Goal: Task Accomplishment & Management: Manage account settings

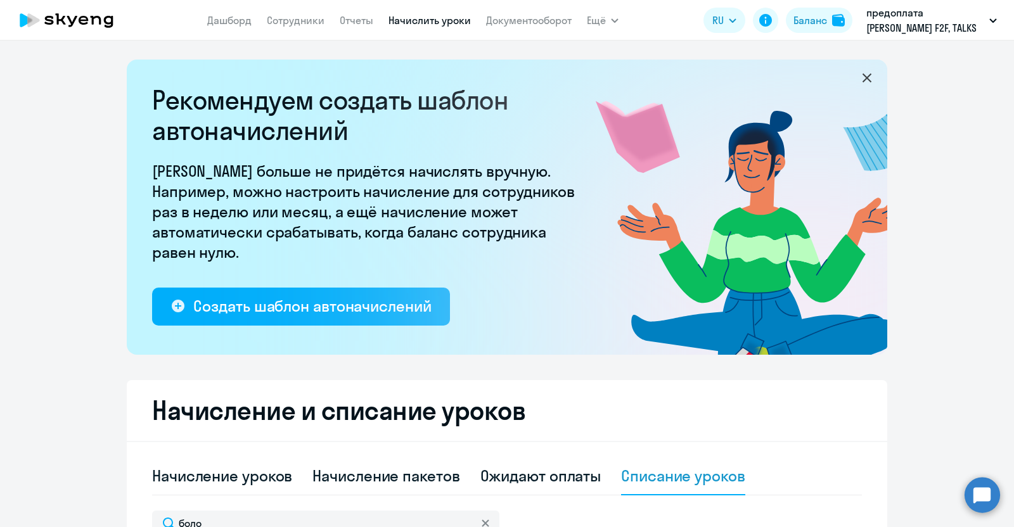
select select "10"
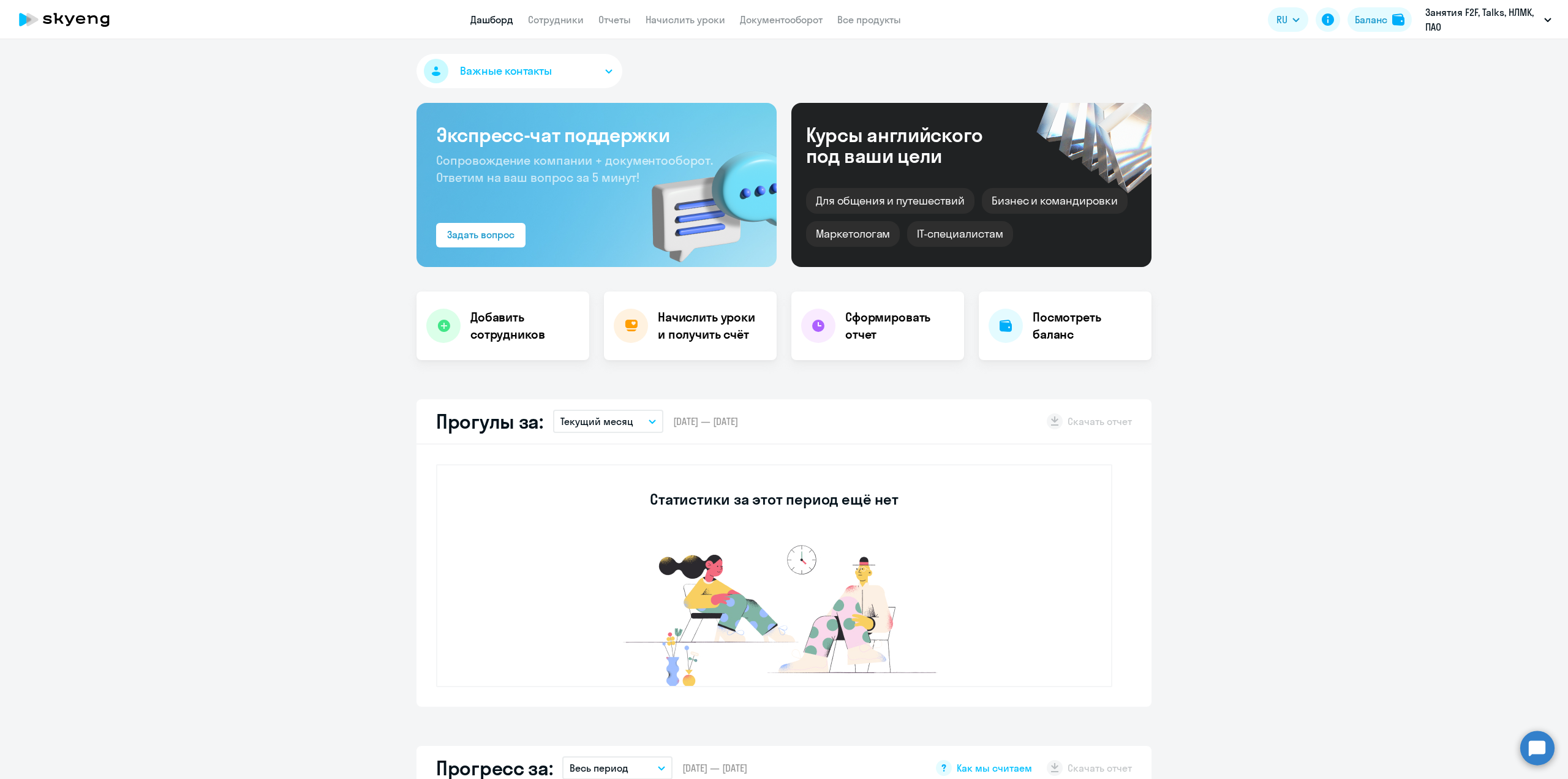
select select "30"
click at [556, 19] on link "Сотрудники" at bounding box center [556, 19] width 56 height 13
select select "30"
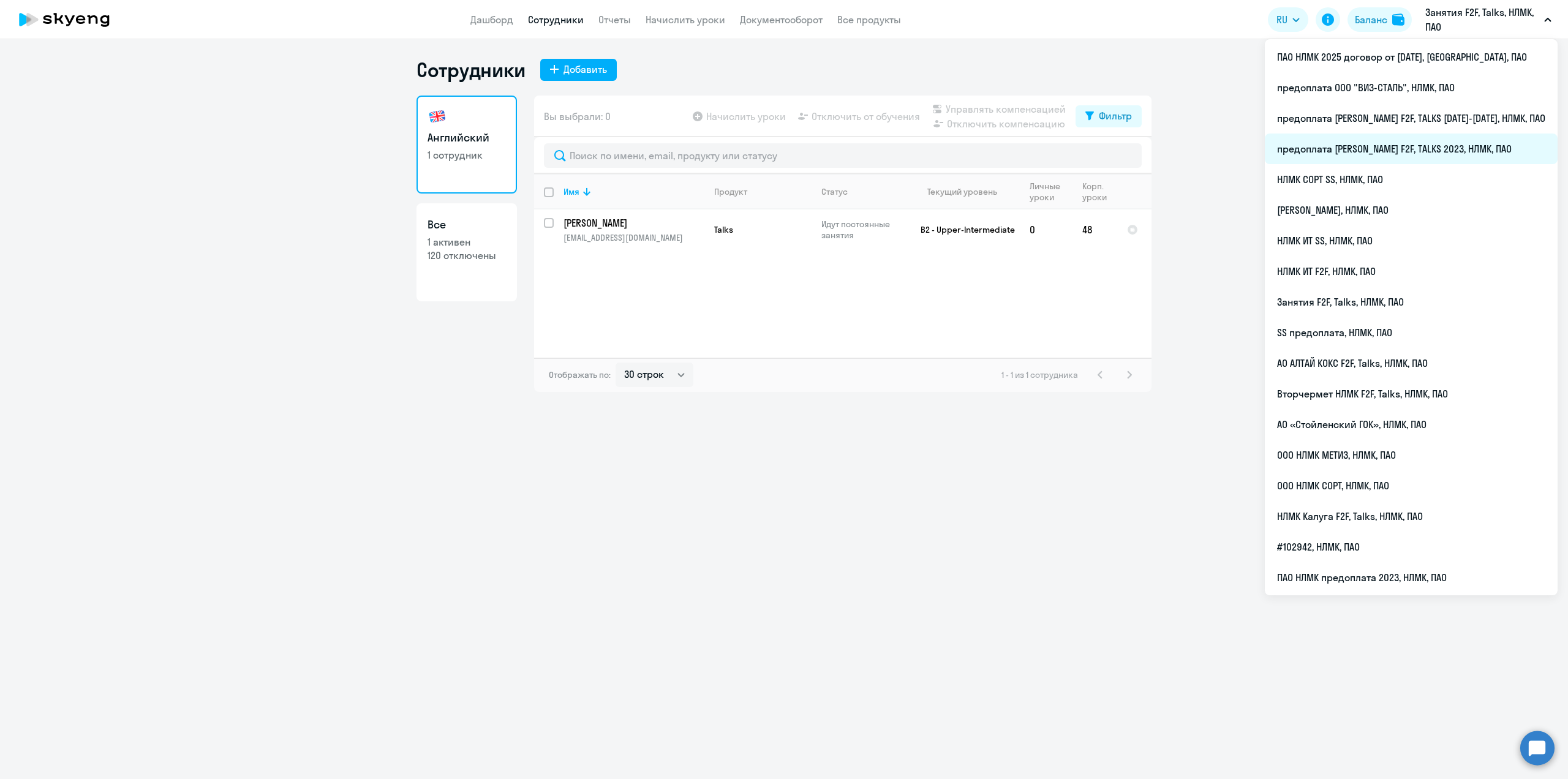
click at [1455, 144] on li "предоплата [PERSON_NAME] F2F, TALKS 2023, НЛМК, ПАО" at bounding box center [1411, 149] width 293 height 31
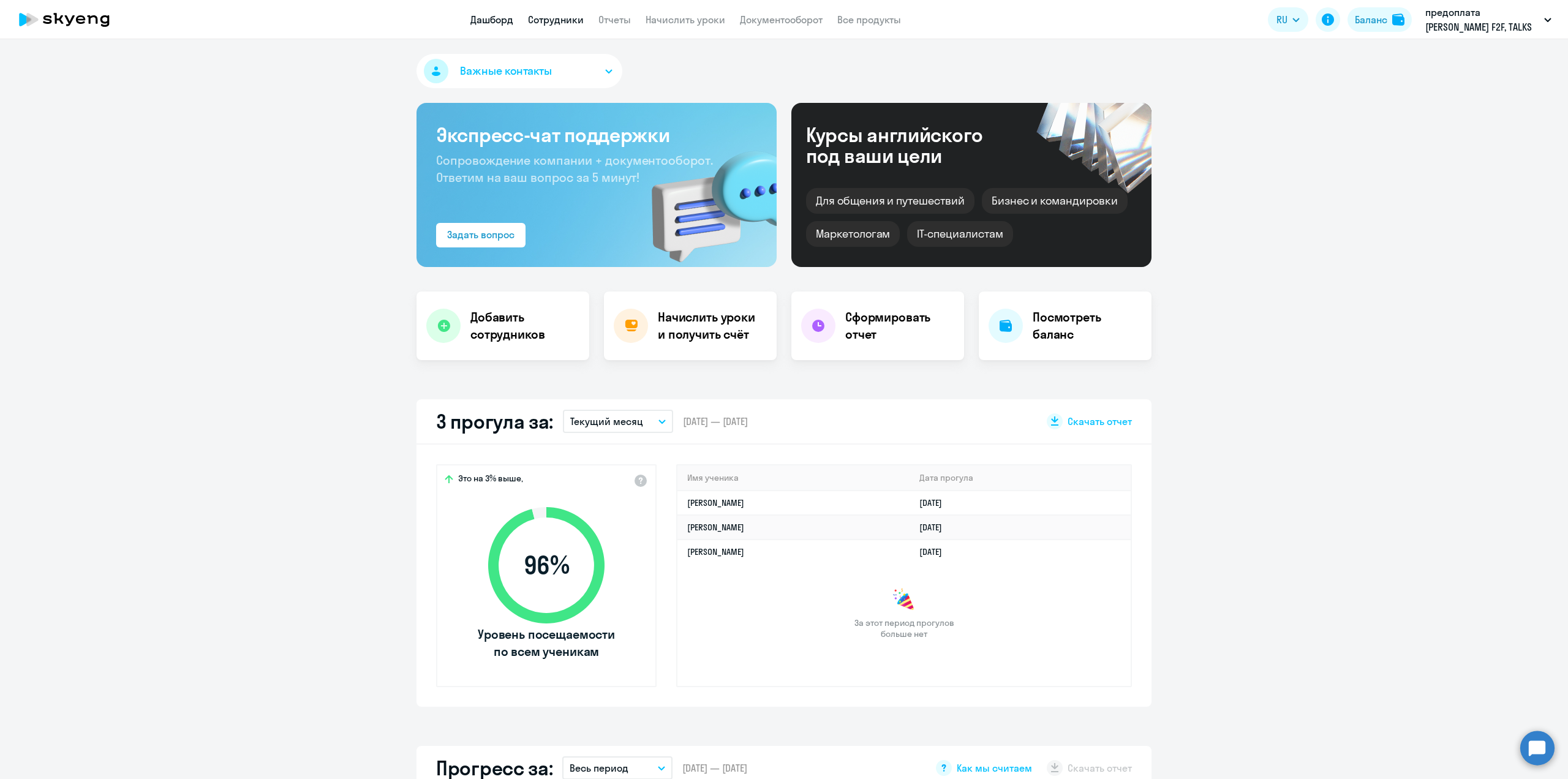
click at [555, 19] on link "Сотрудники" at bounding box center [556, 19] width 56 height 13
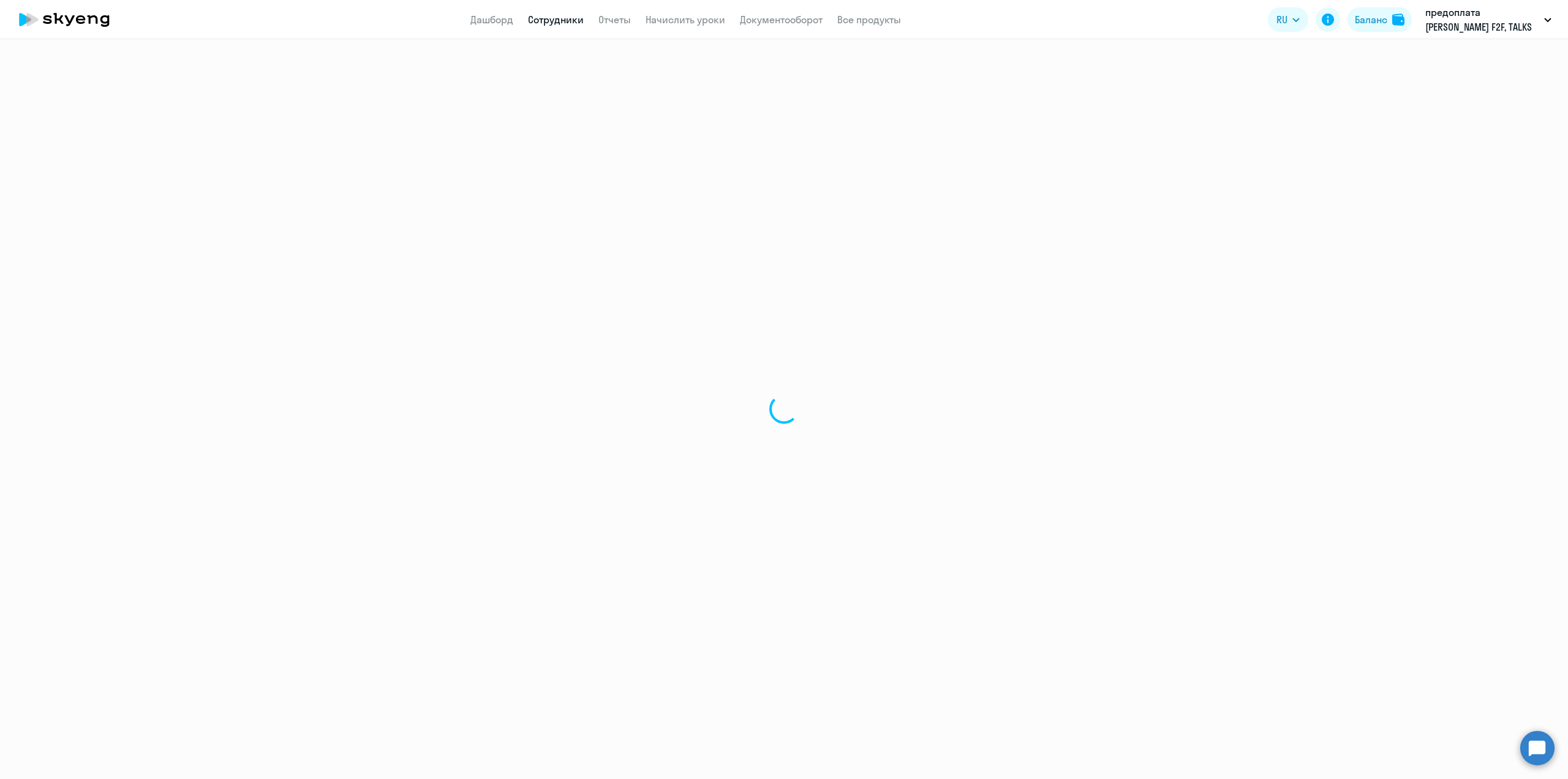
select select "30"
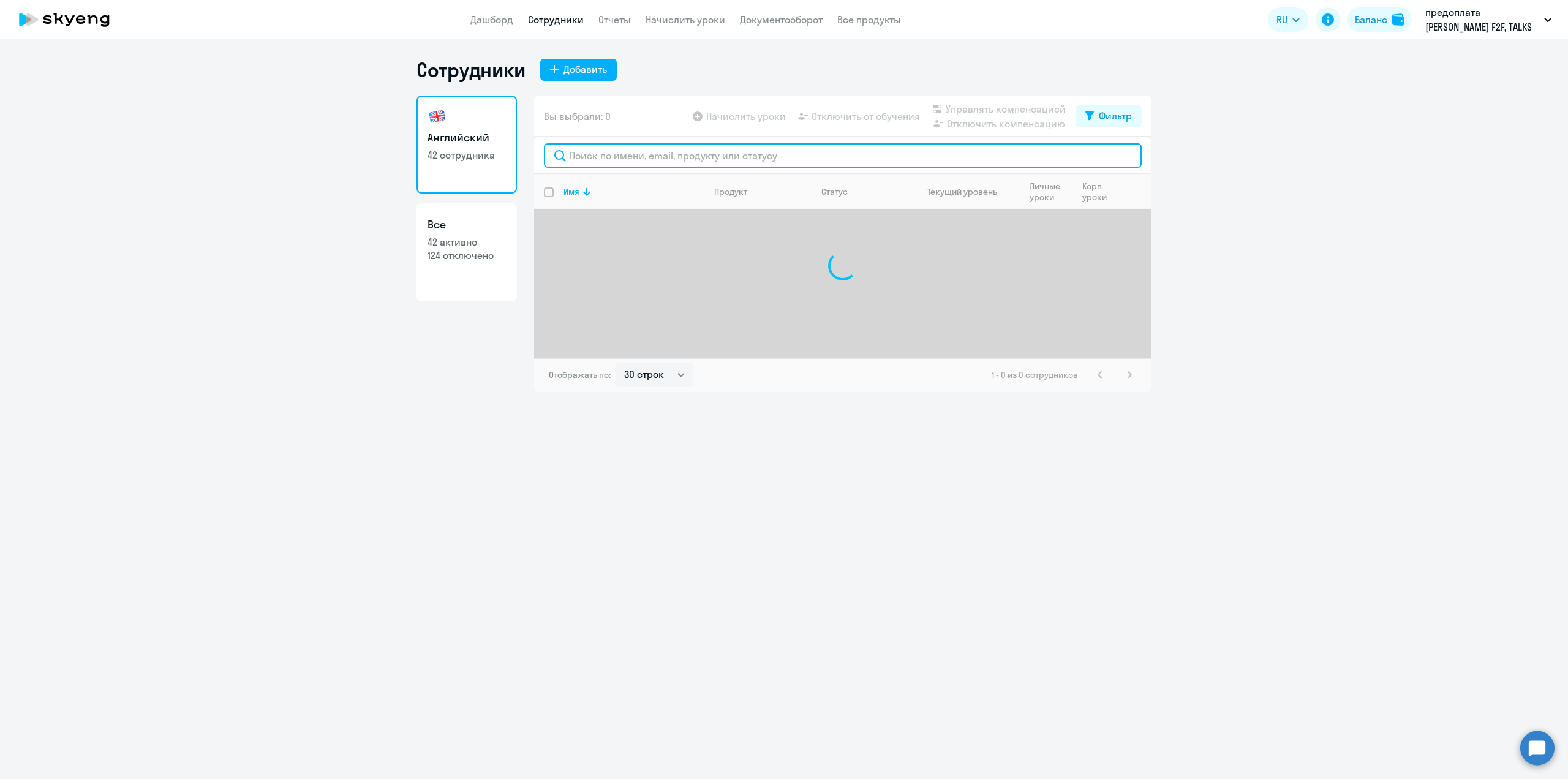
click at [599, 154] on input "text" at bounding box center [843, 155] width 598 height 24
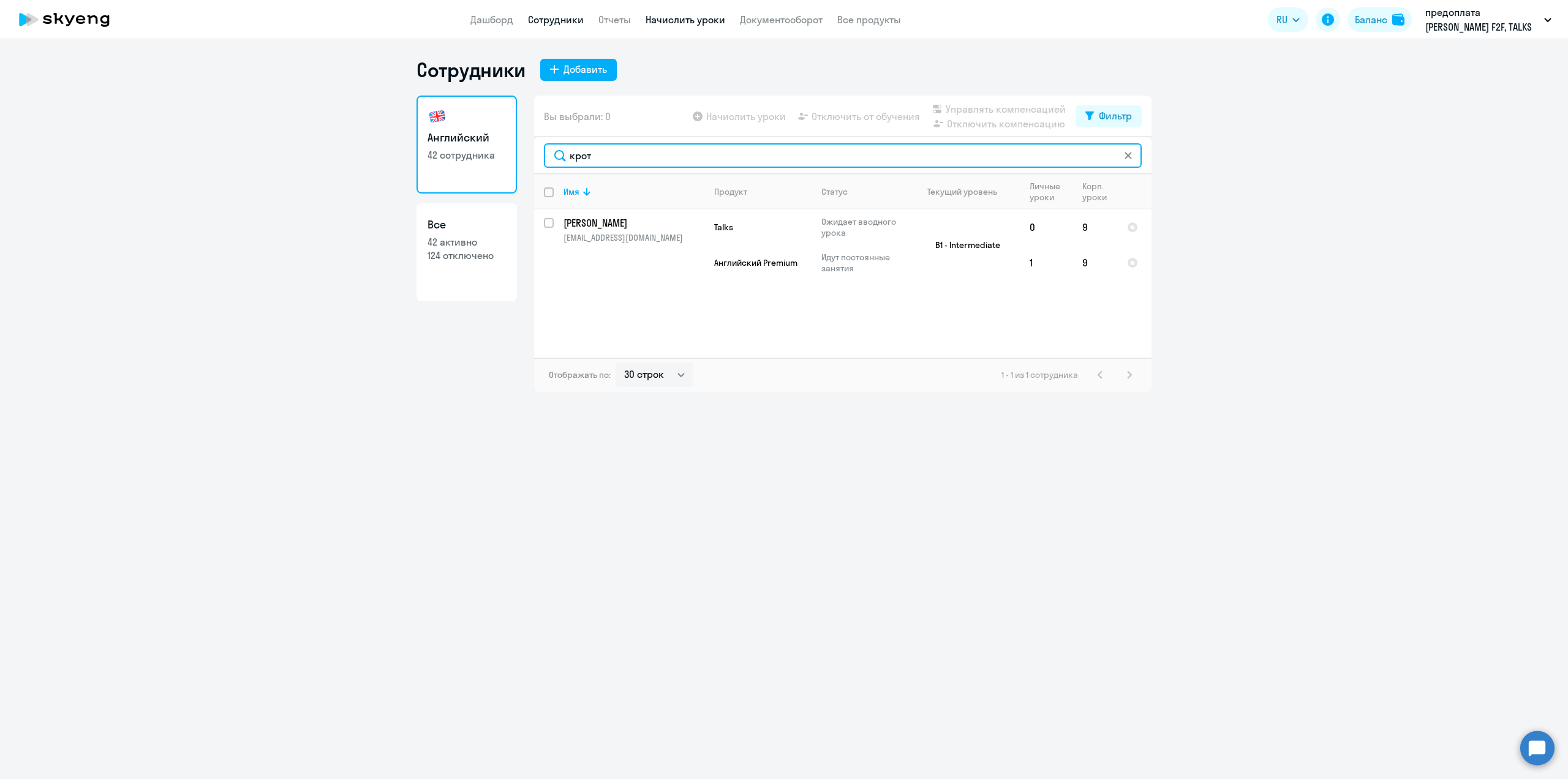
type input "крот"
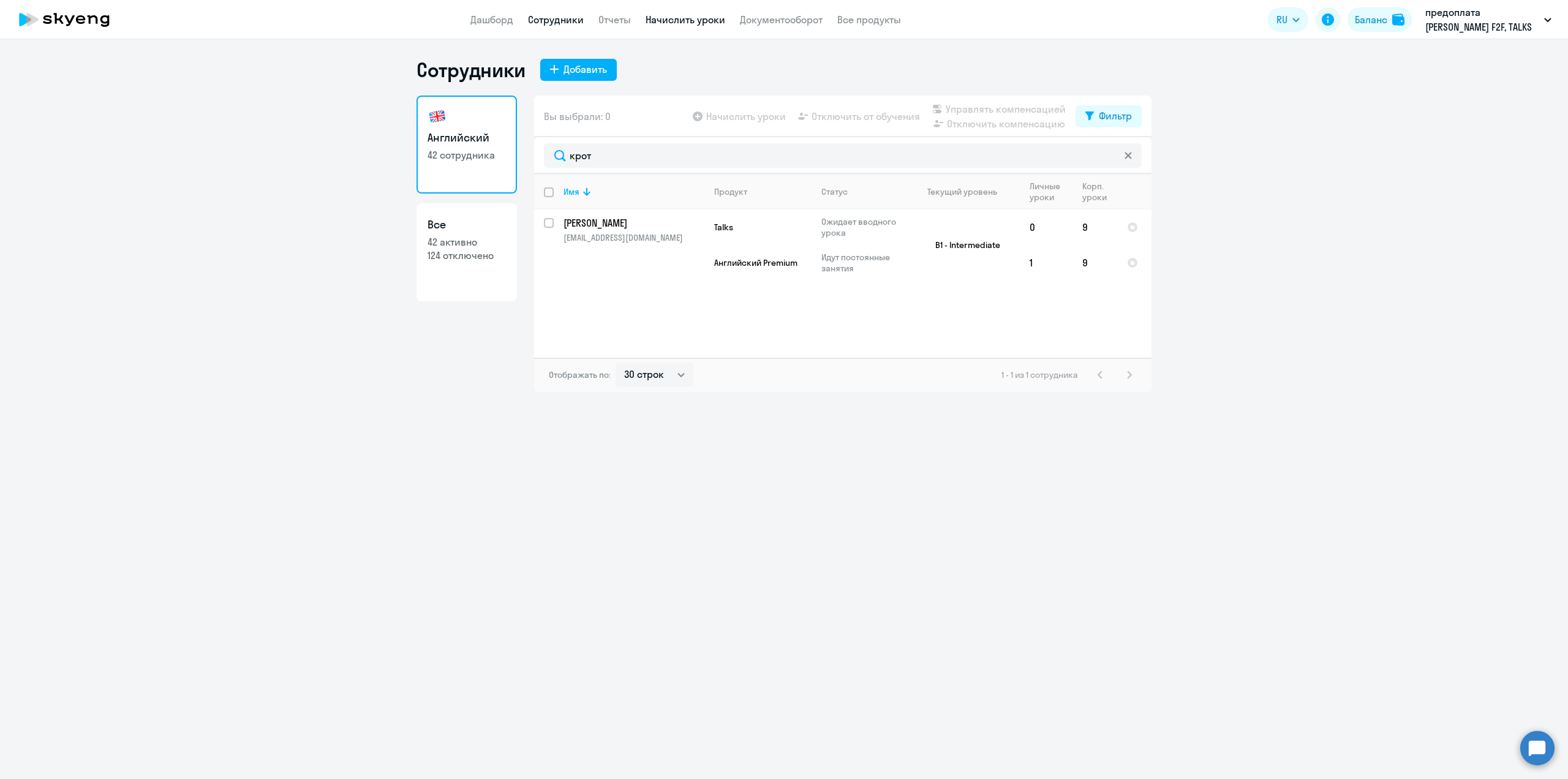
click at [667, 21] on link "Начислить уроки" at bounding box center [685, 19] width 79 height 13
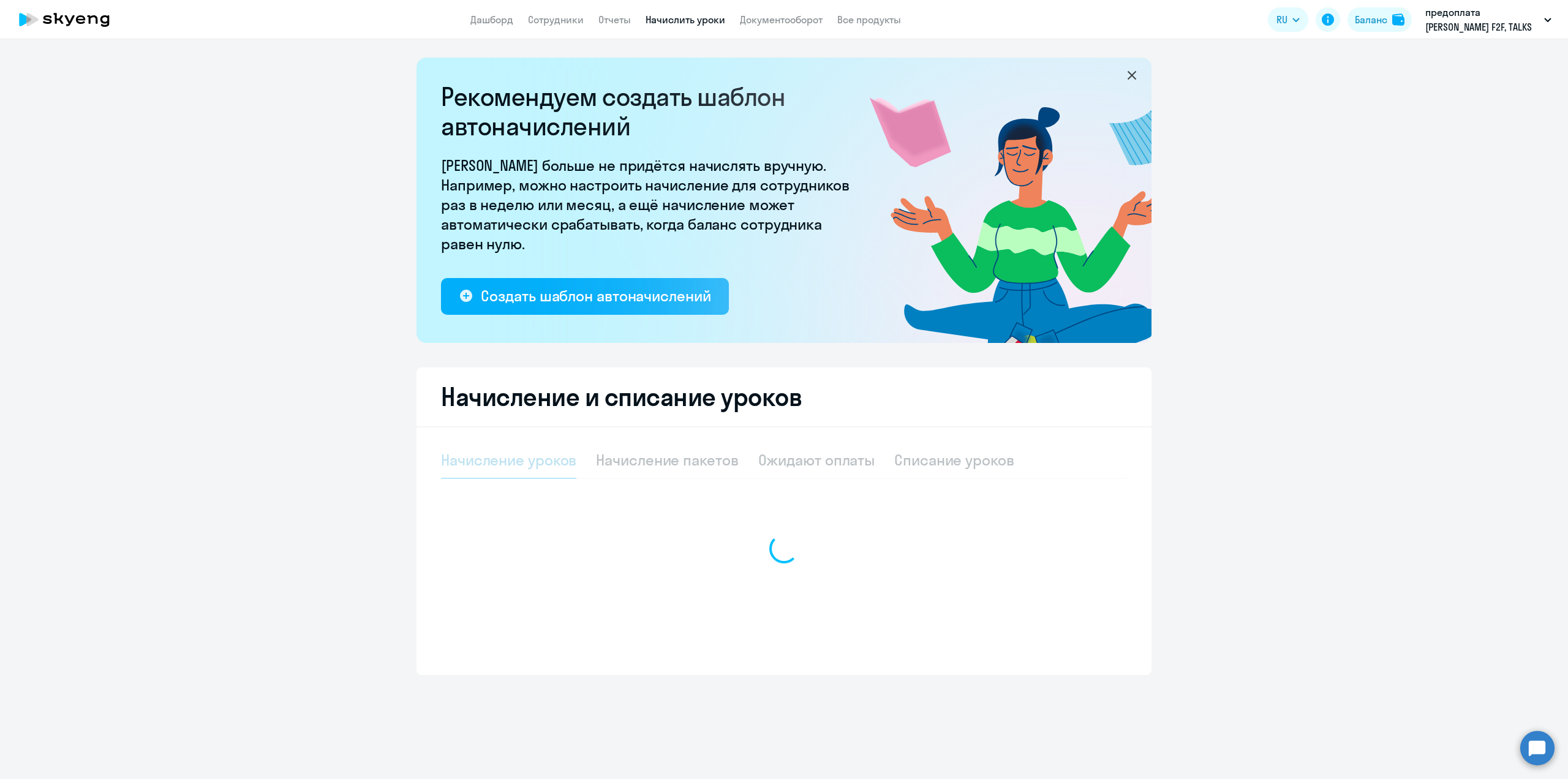
select select "10"
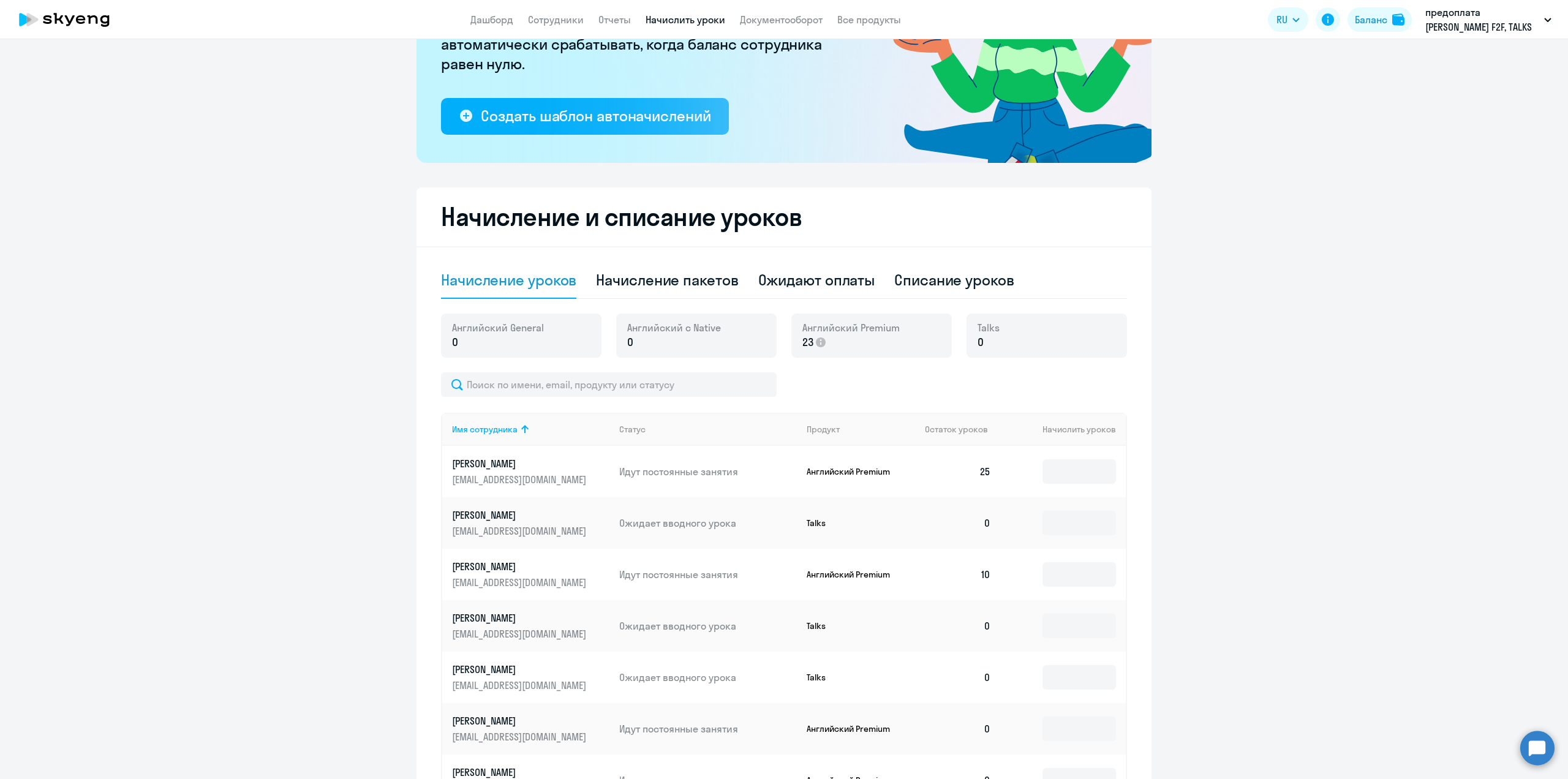
scroll to position [230, 0]
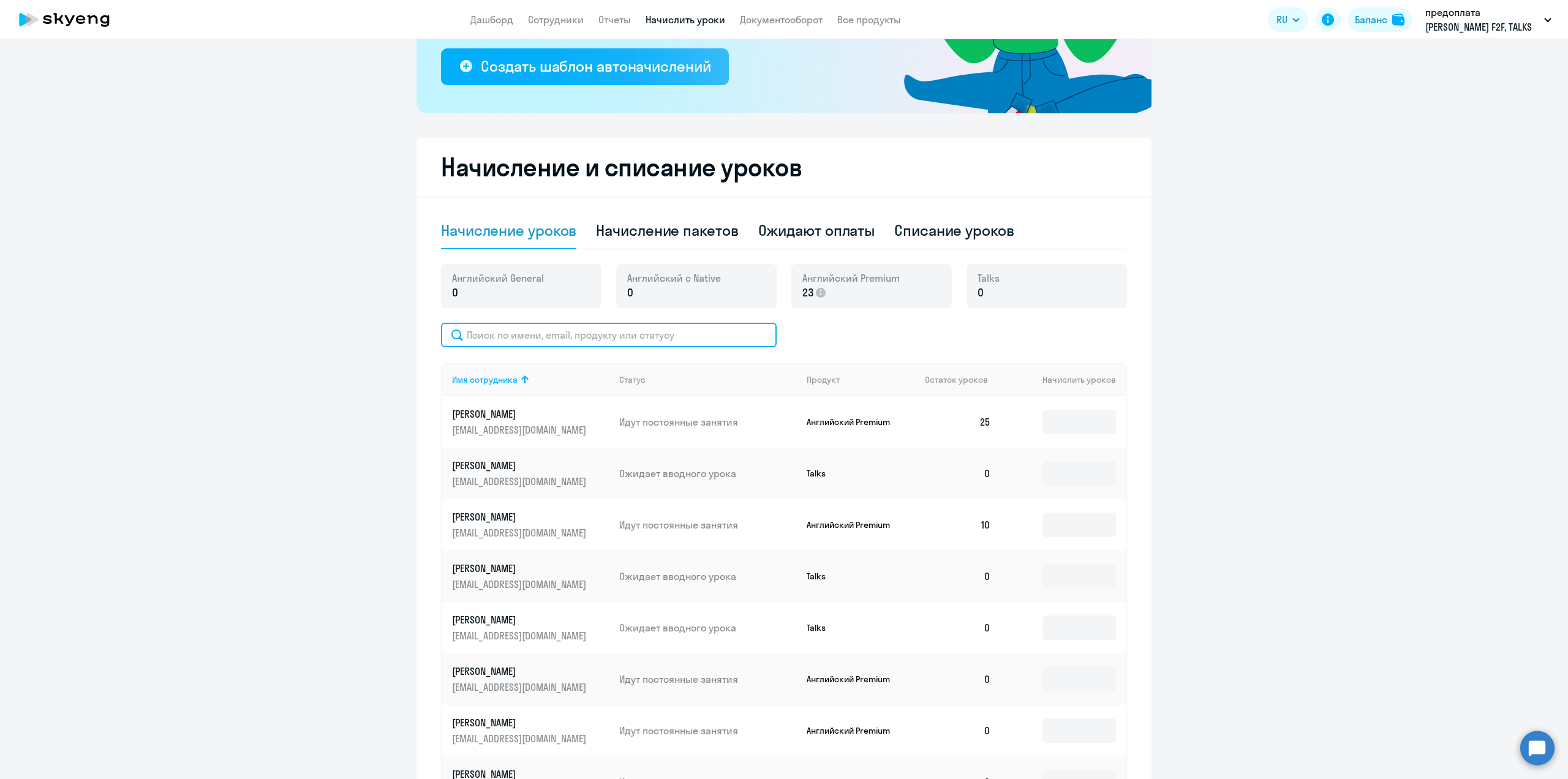
click at [519, 343] on input "text" at bounding box center [608, 334] width 335 height 24
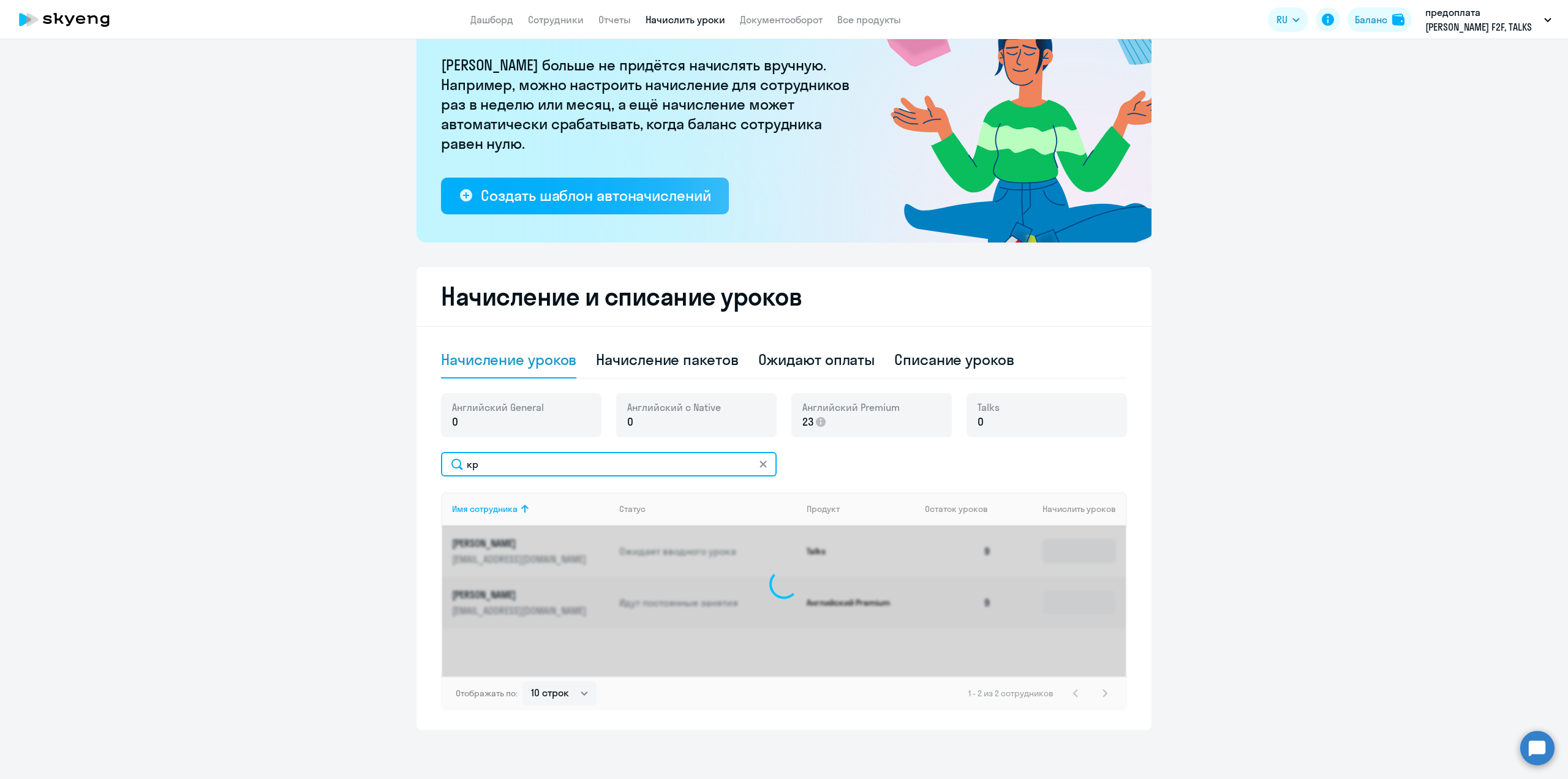
type input "к"
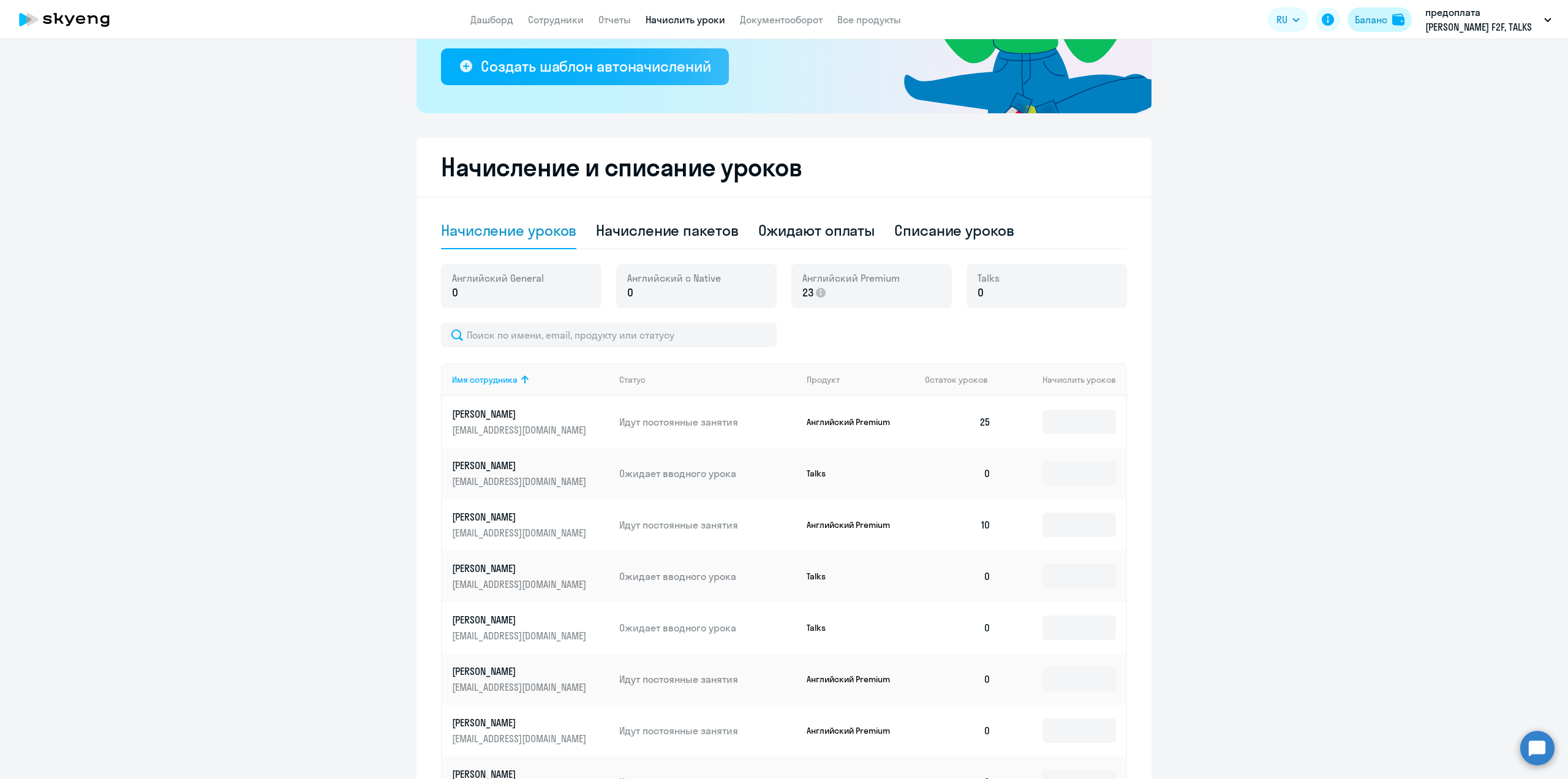
click at [1372, 16] on div "Баланс" at bounding box center [1372, 19] width 33 height 14
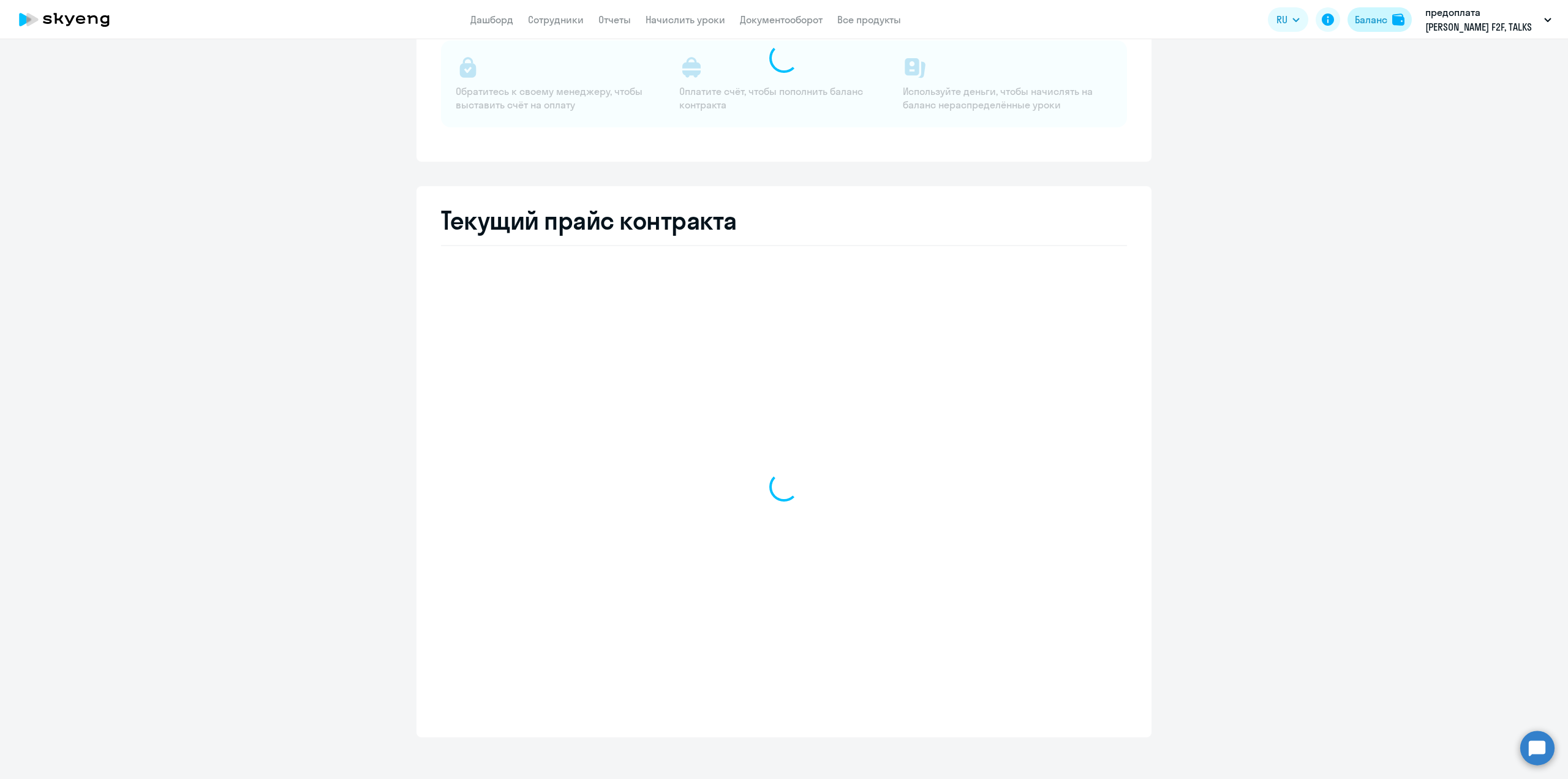
scroll to position [119, 0]
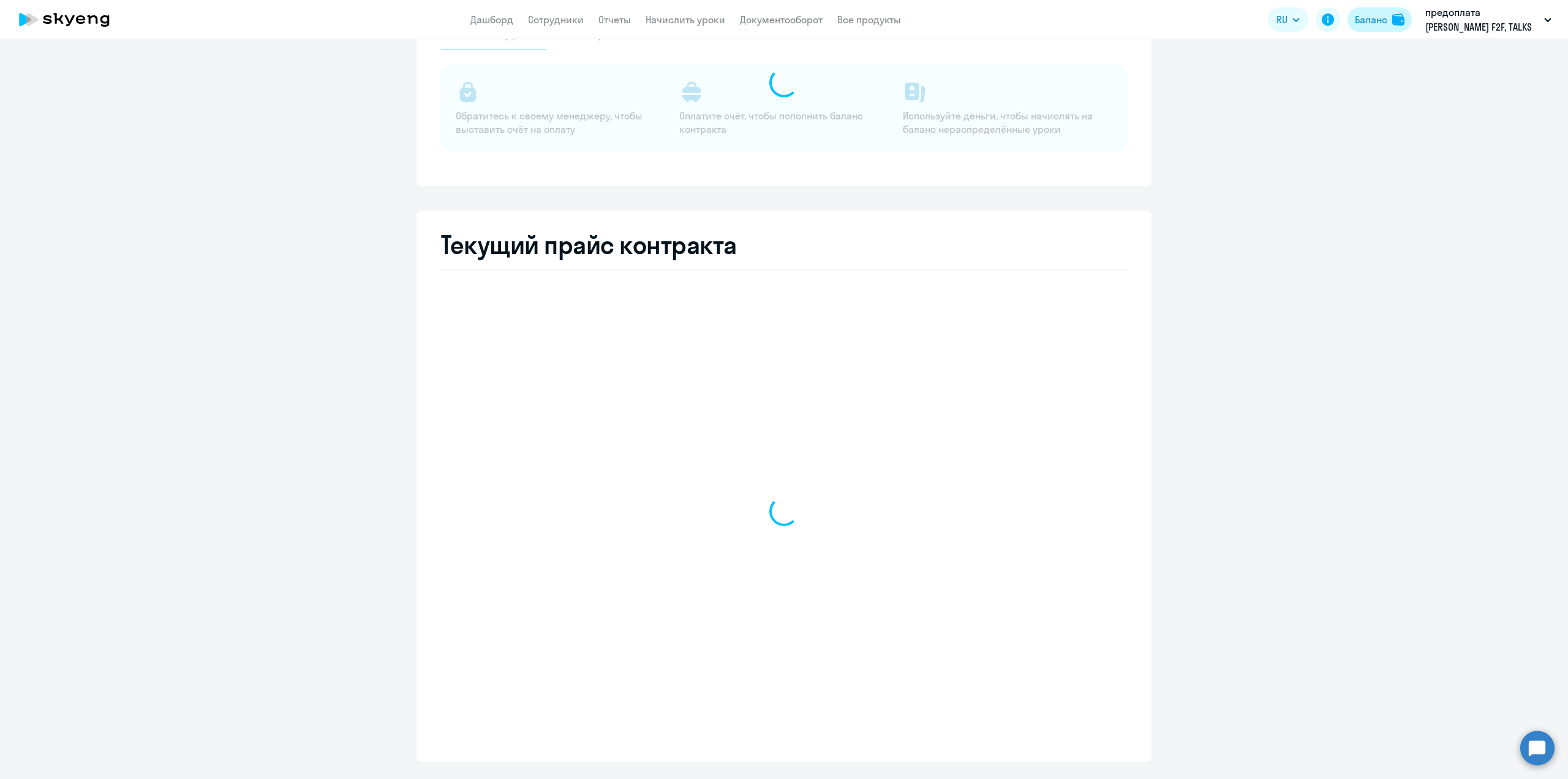
select select "english_adult_not_native_speaker"
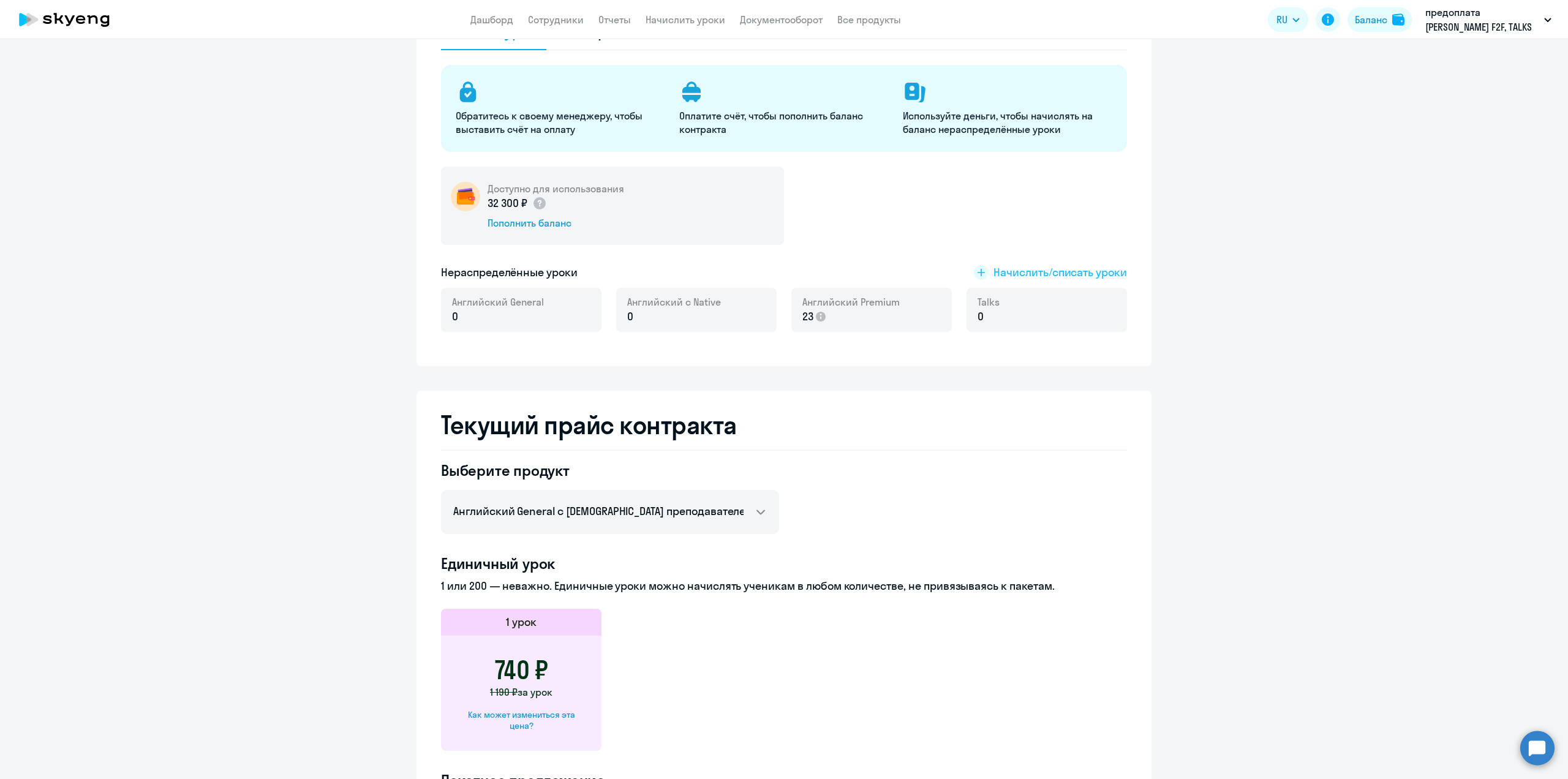
click at [1063, 274] on span "Начислить/списать уроки" at bounding box center [1060, 273] width 133 height 15
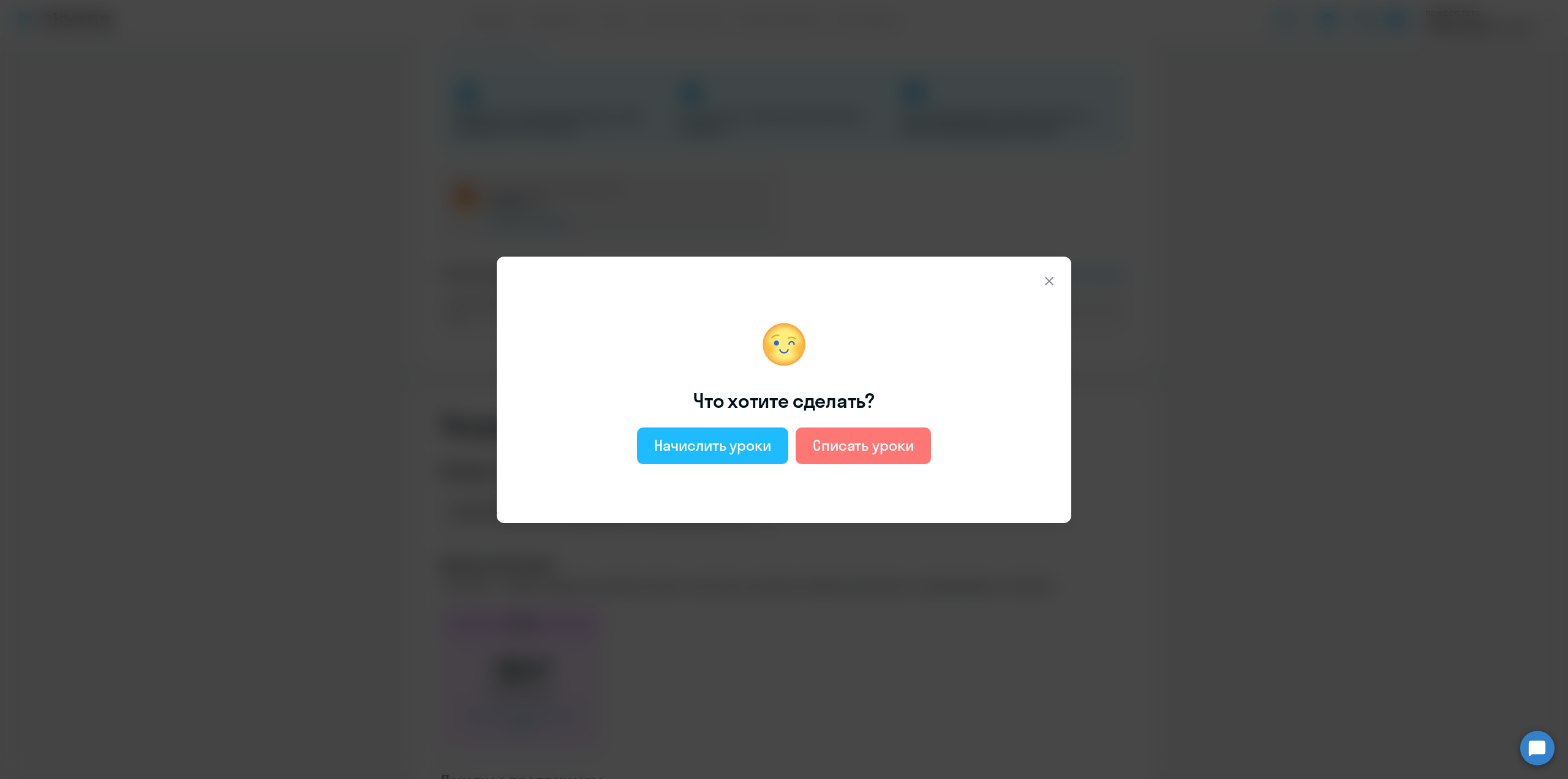
click at [738, 444] on div "Начислить уроки" at bounding box center [712, 446] width 117 height 19
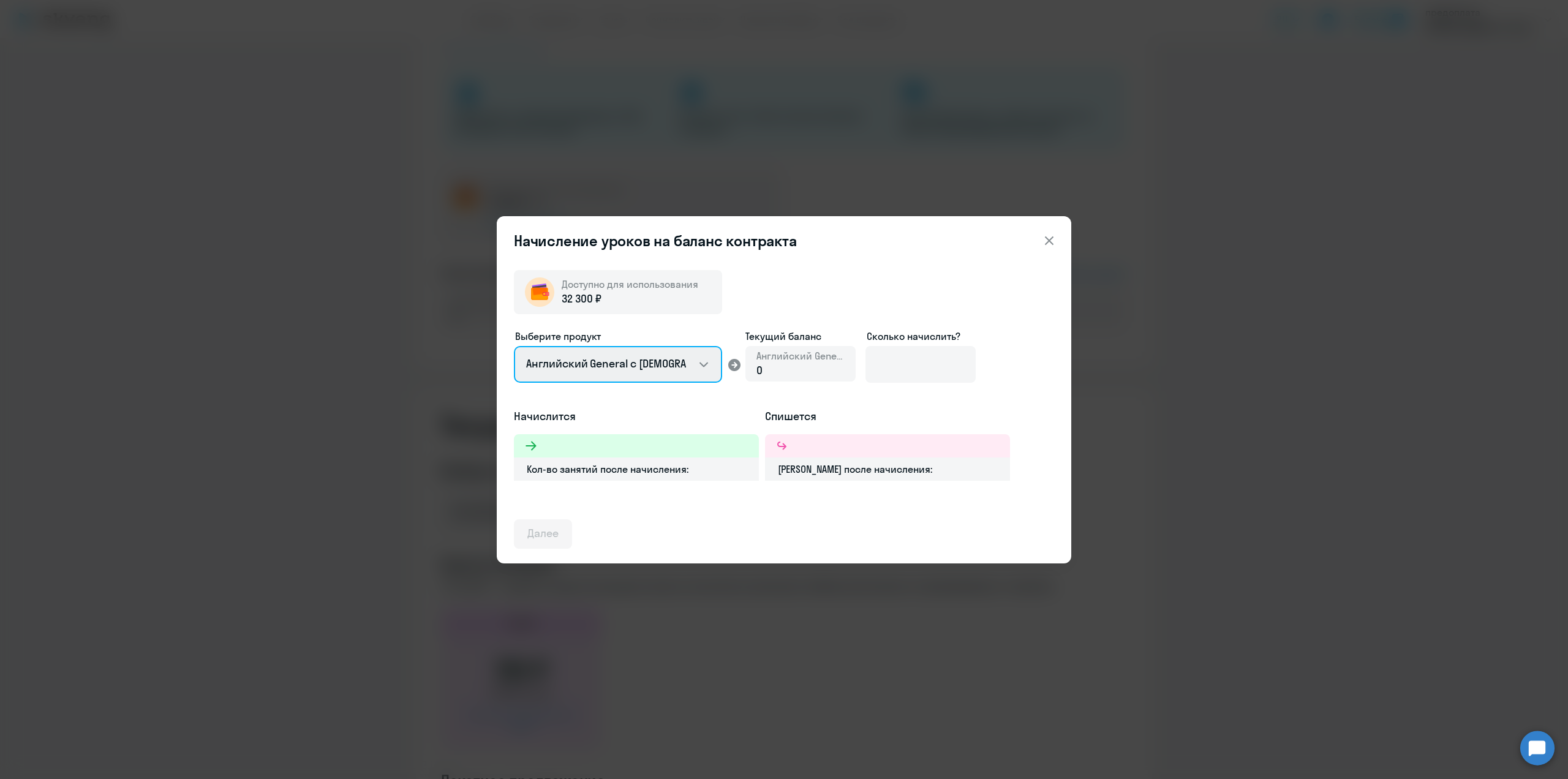
click at [707, 368] on select "Английский General с русскоговорящим преподавателем Английский General с англог…" at bounding box center [618, 364] width 208 height 37
select select "english_adult_not_native_speaker_premium"
click at [514, 346] on select "Английский General с русскоговорящим преподавателем Английский General с англог…" at bounding box center [618, 364] width 208 height 37
click at [922, 370] on input at bounding box center [921, 364] width 110 height 37
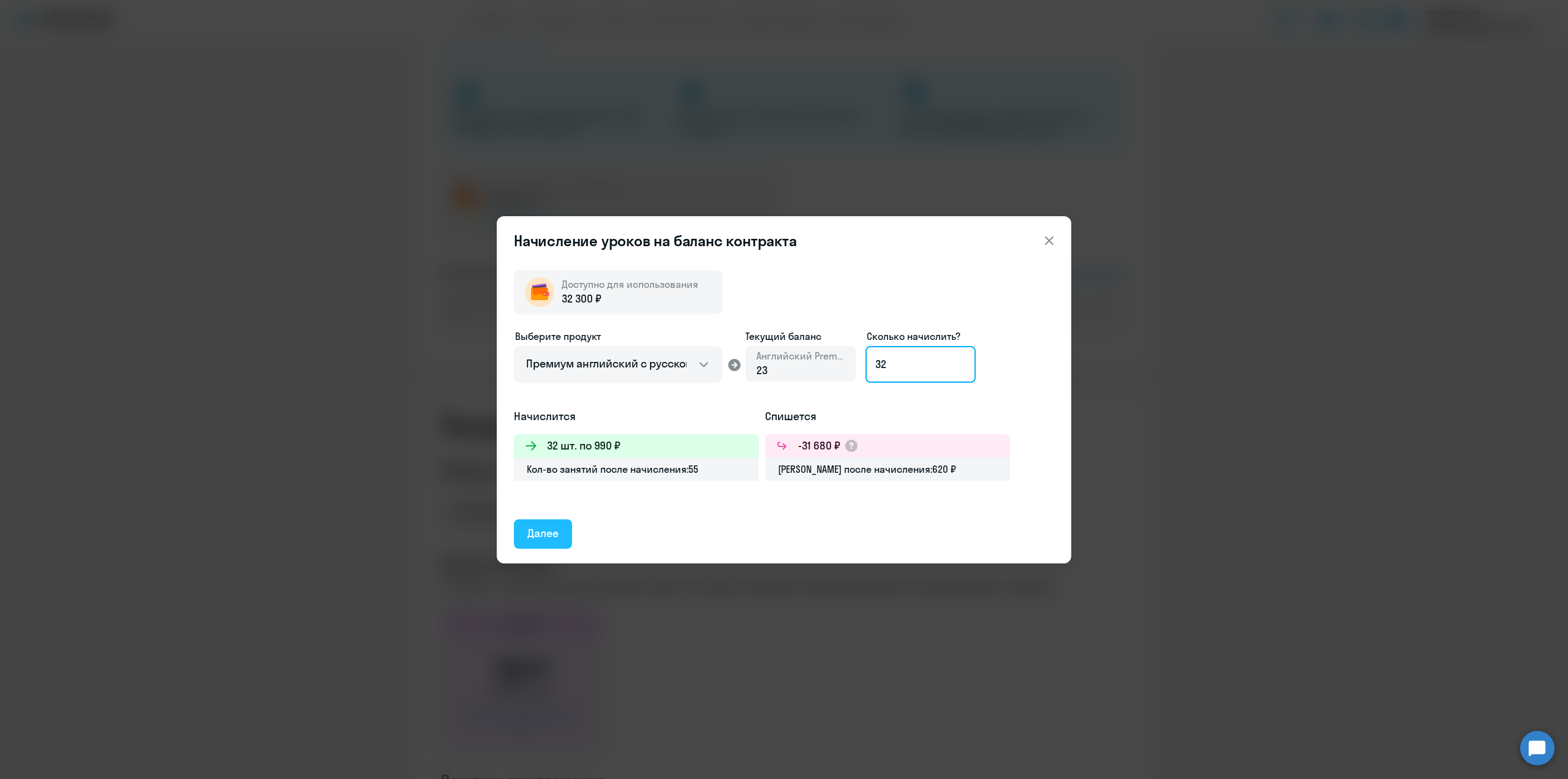
type input "32"
click at [546, 534] on div "Далее" at bounding box center [543, 534] width 31 height 15
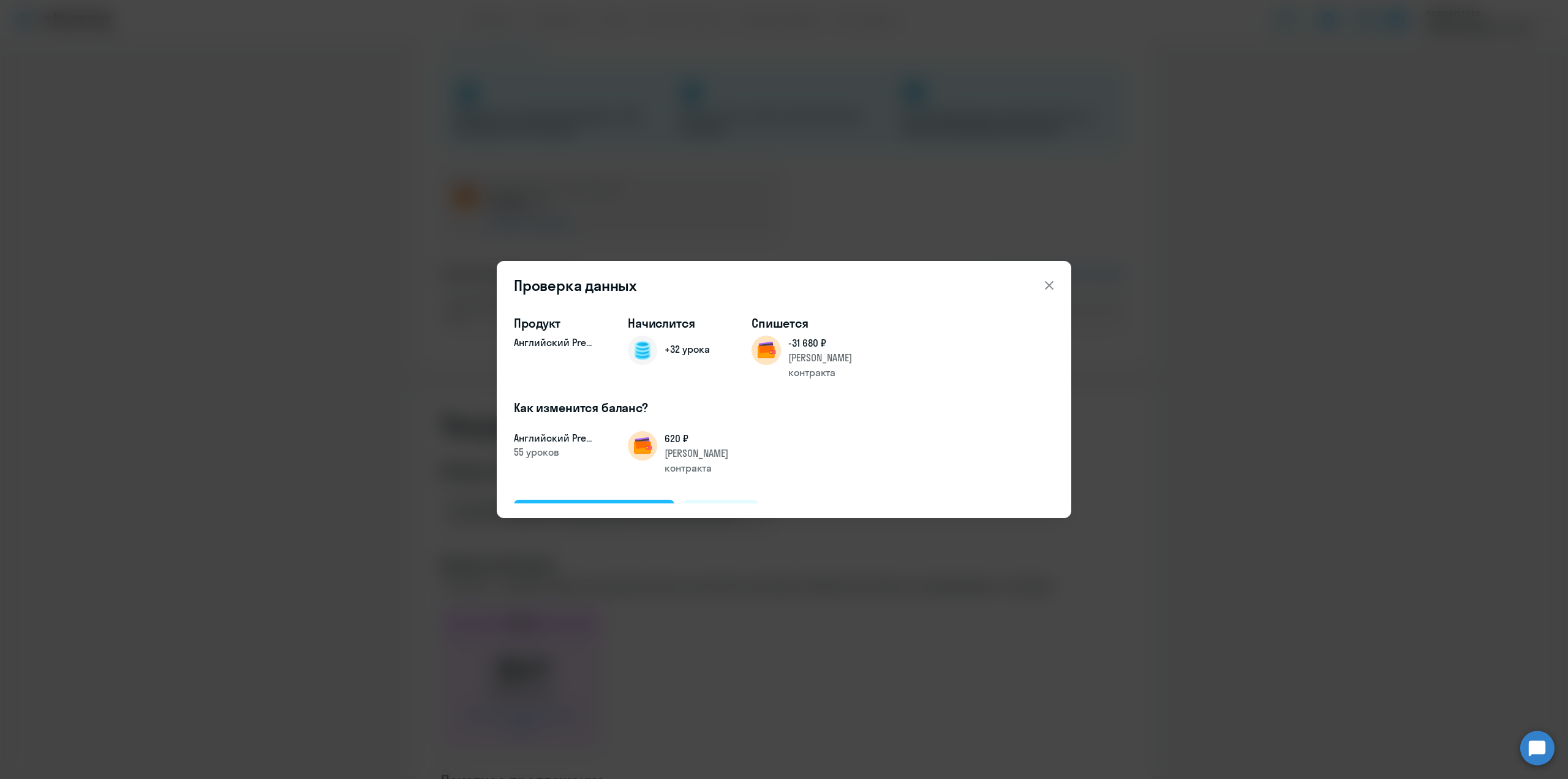
click at [598, 505] on div "Подтвердить и начислить" at bounding box center [595, 513] width 133 height 15
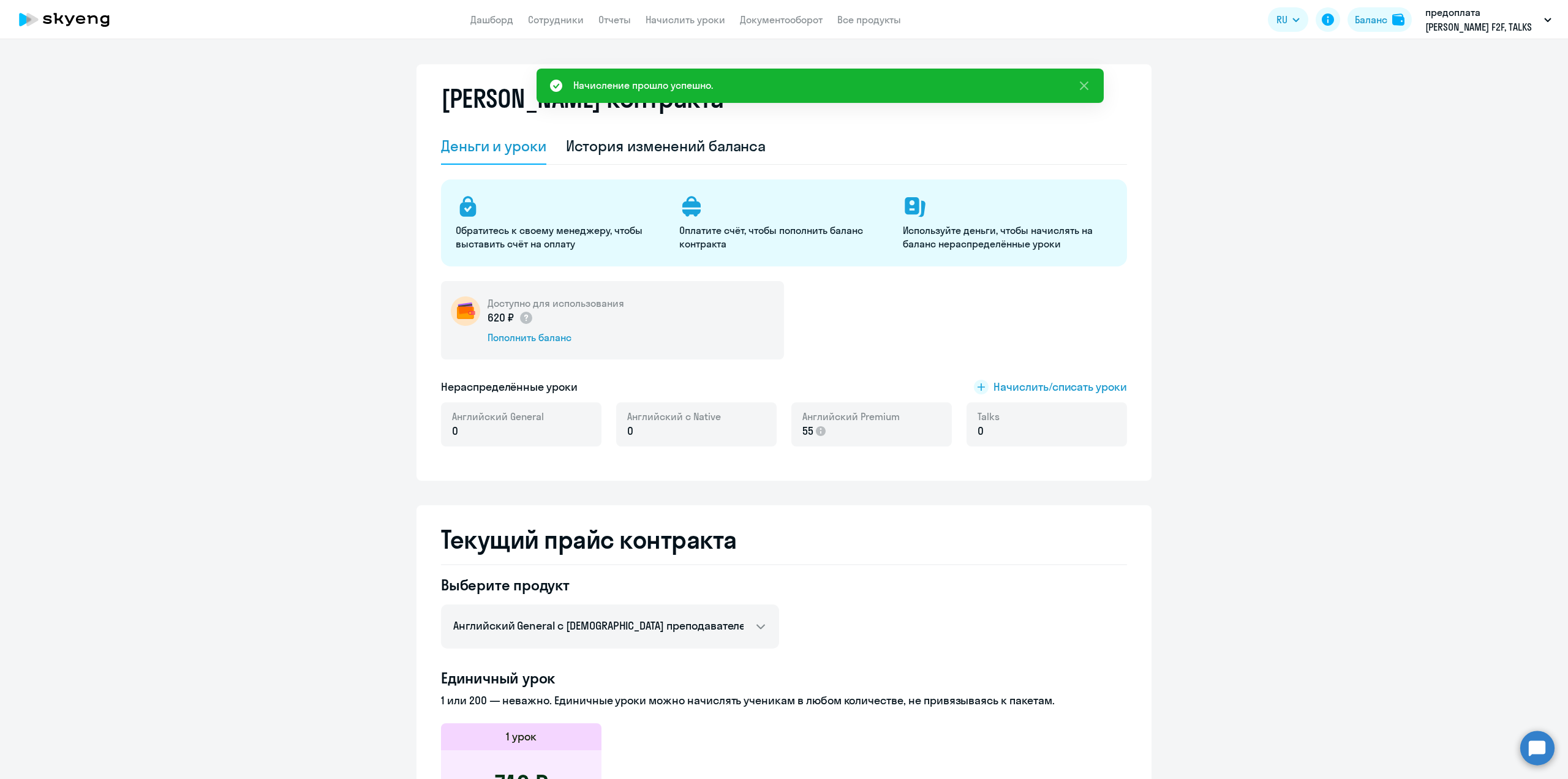
scroll to position [0, 0]
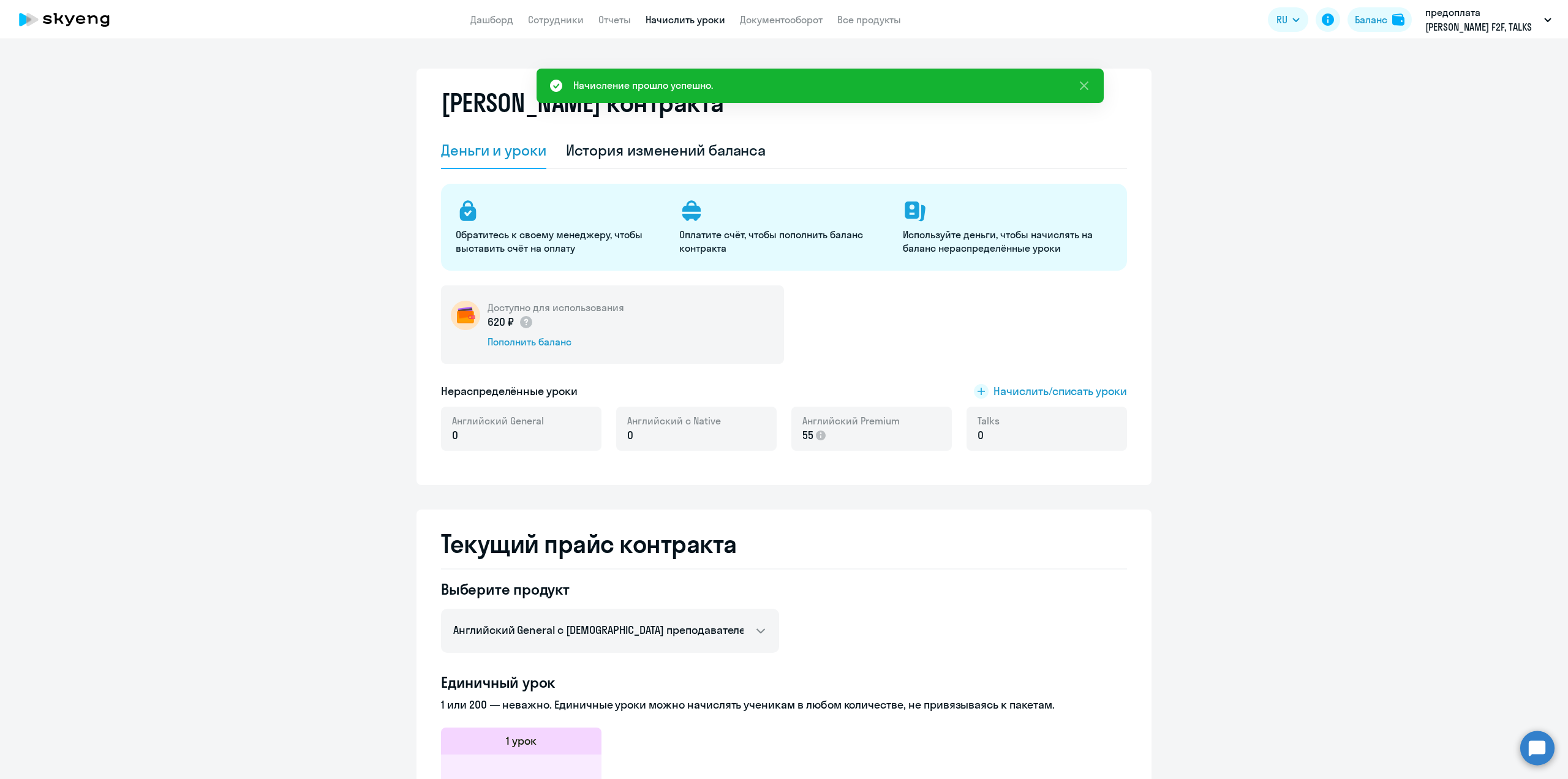
click at [695, 18] on link "Начислить уроки" at bounding box center [685, 19] width 79 height 13
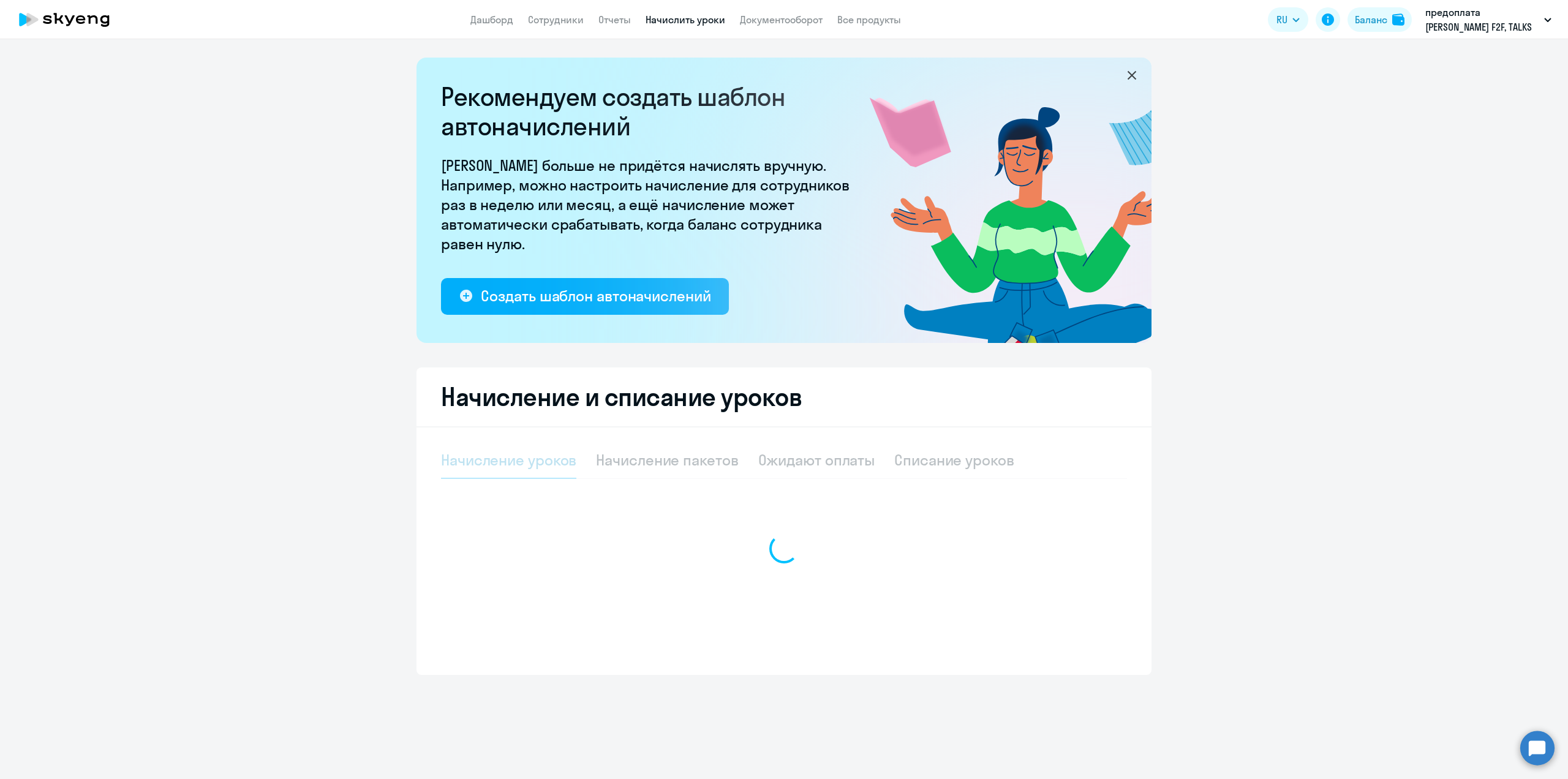
select select "10"
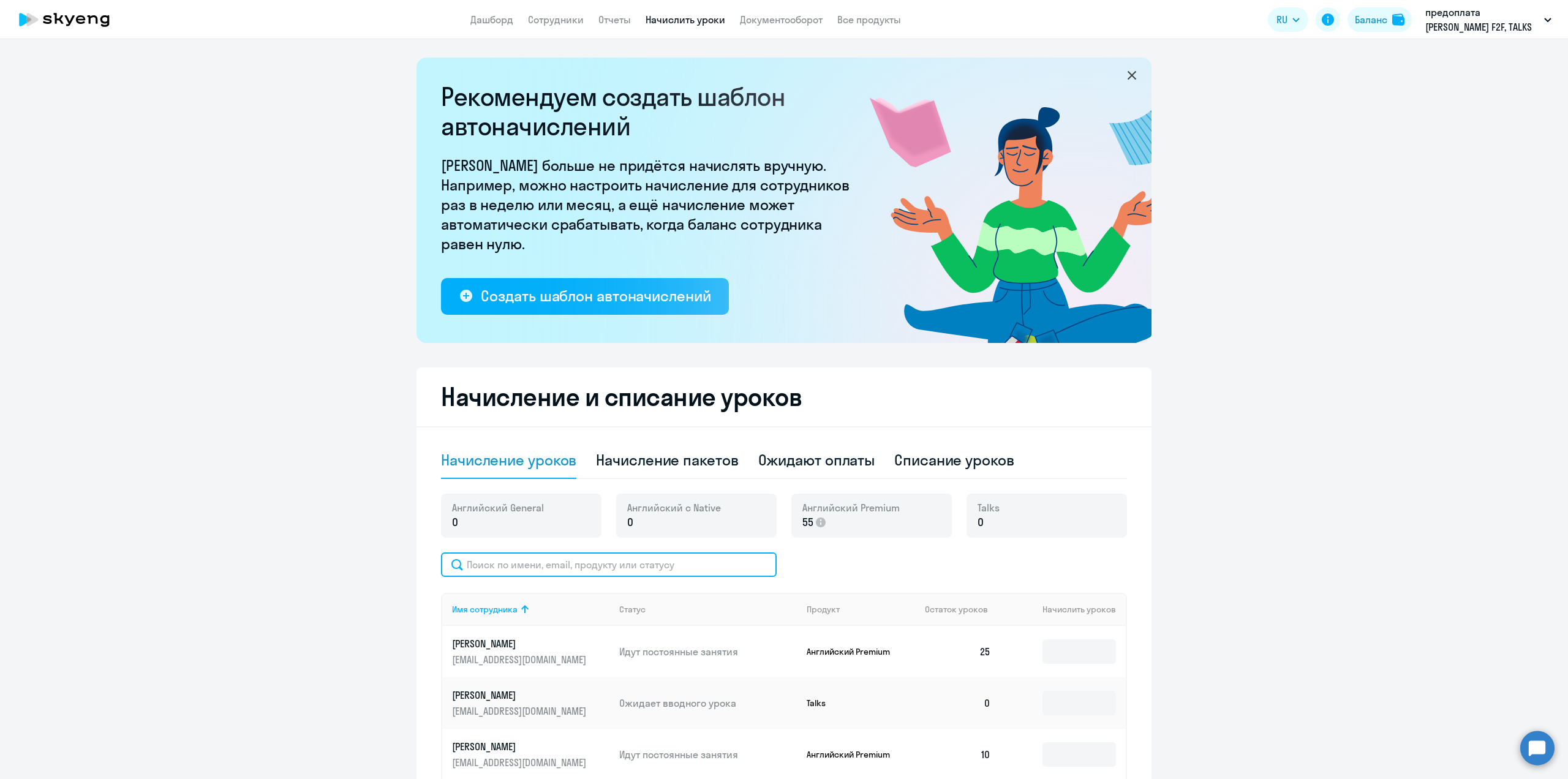
click at [525, 576] on input "text" at bounding box center [608, 564] width 335 height 24
type input "крот"
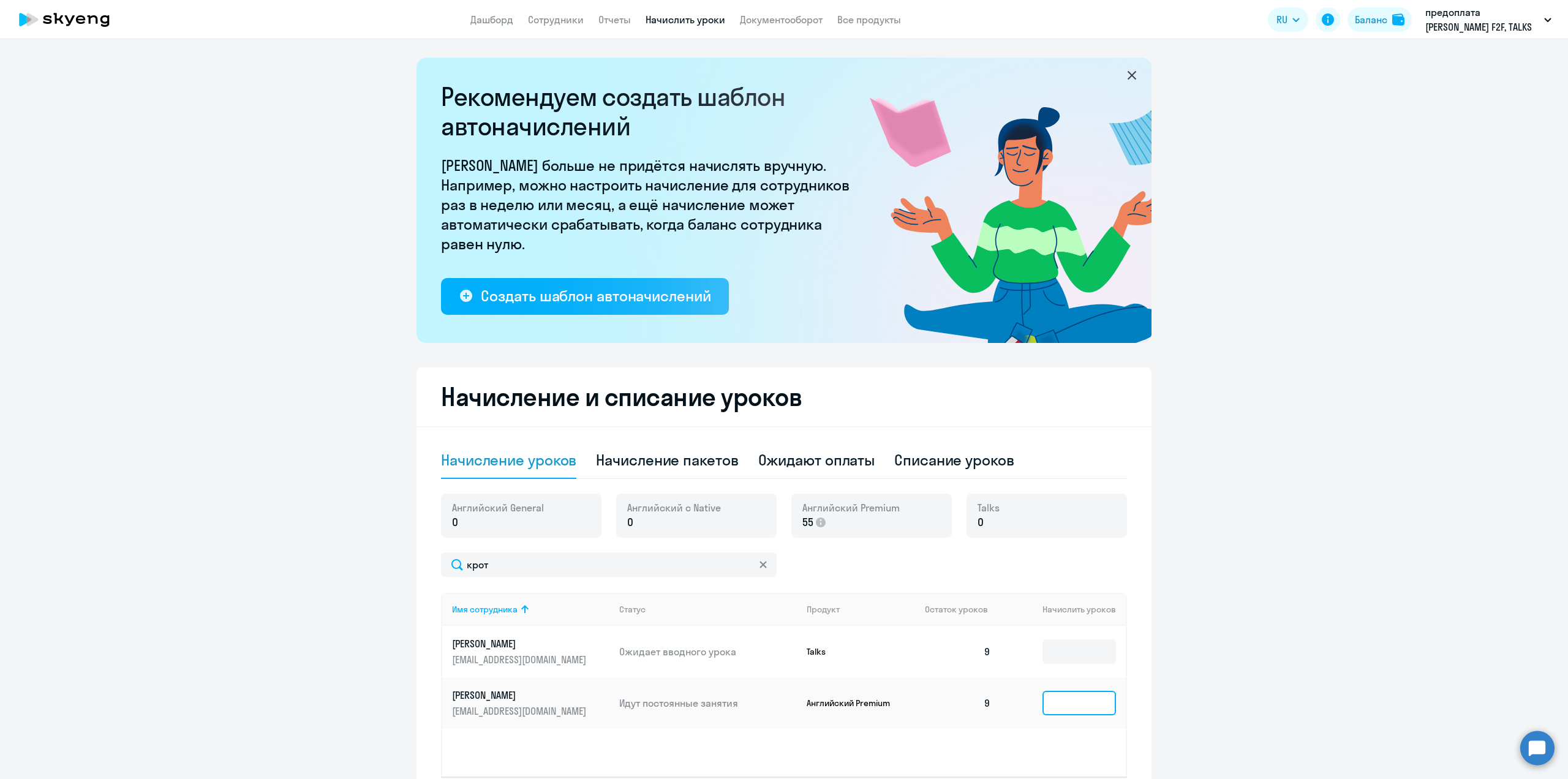
click at [1097, 700] on input at bounding box center [1080, 703] width 73 height 24
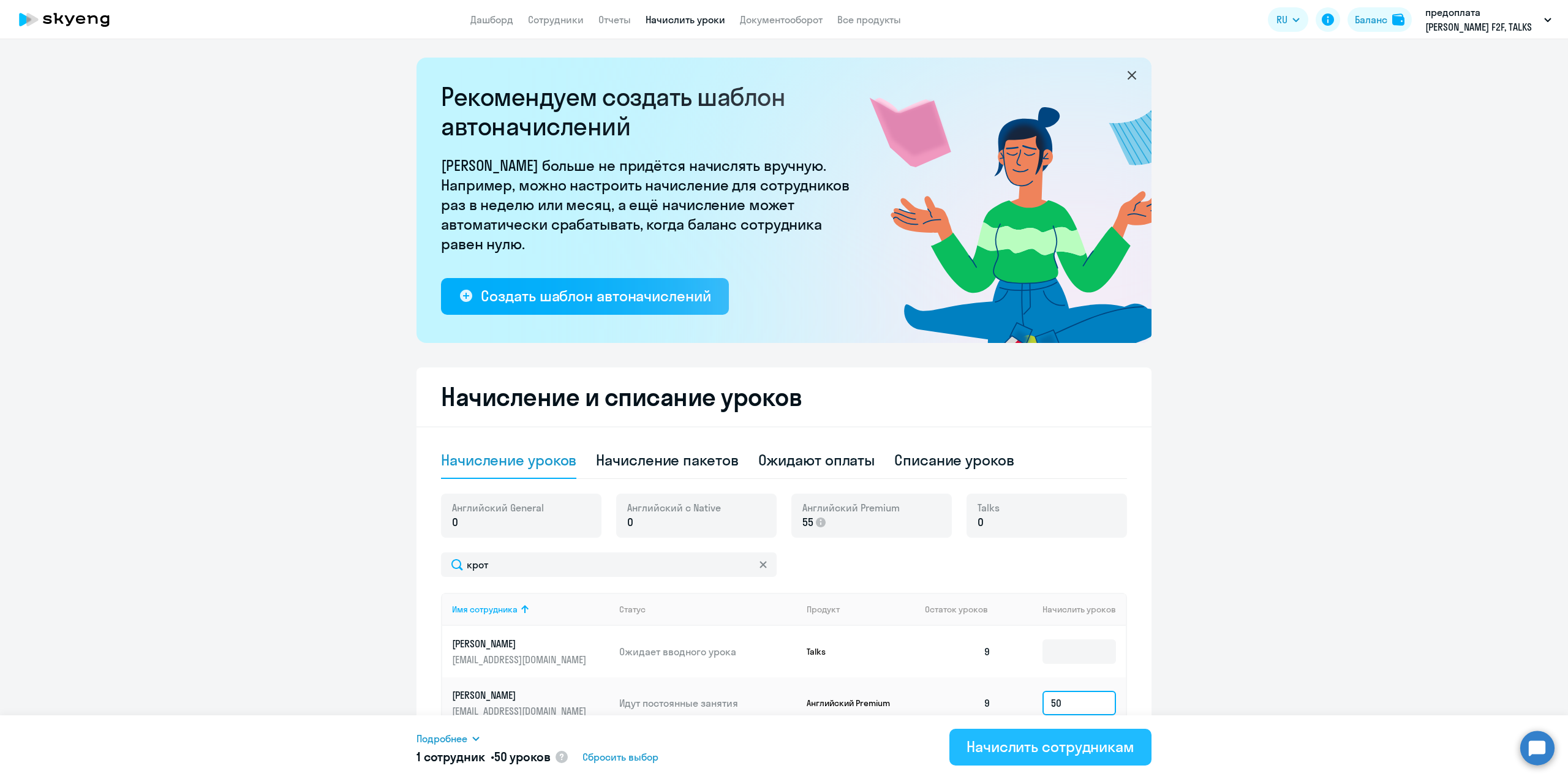
type input "50"
click at [1075, 751] on div "Начислить сотрудникам" at bounding box center [1051, 746] width 168 height 19
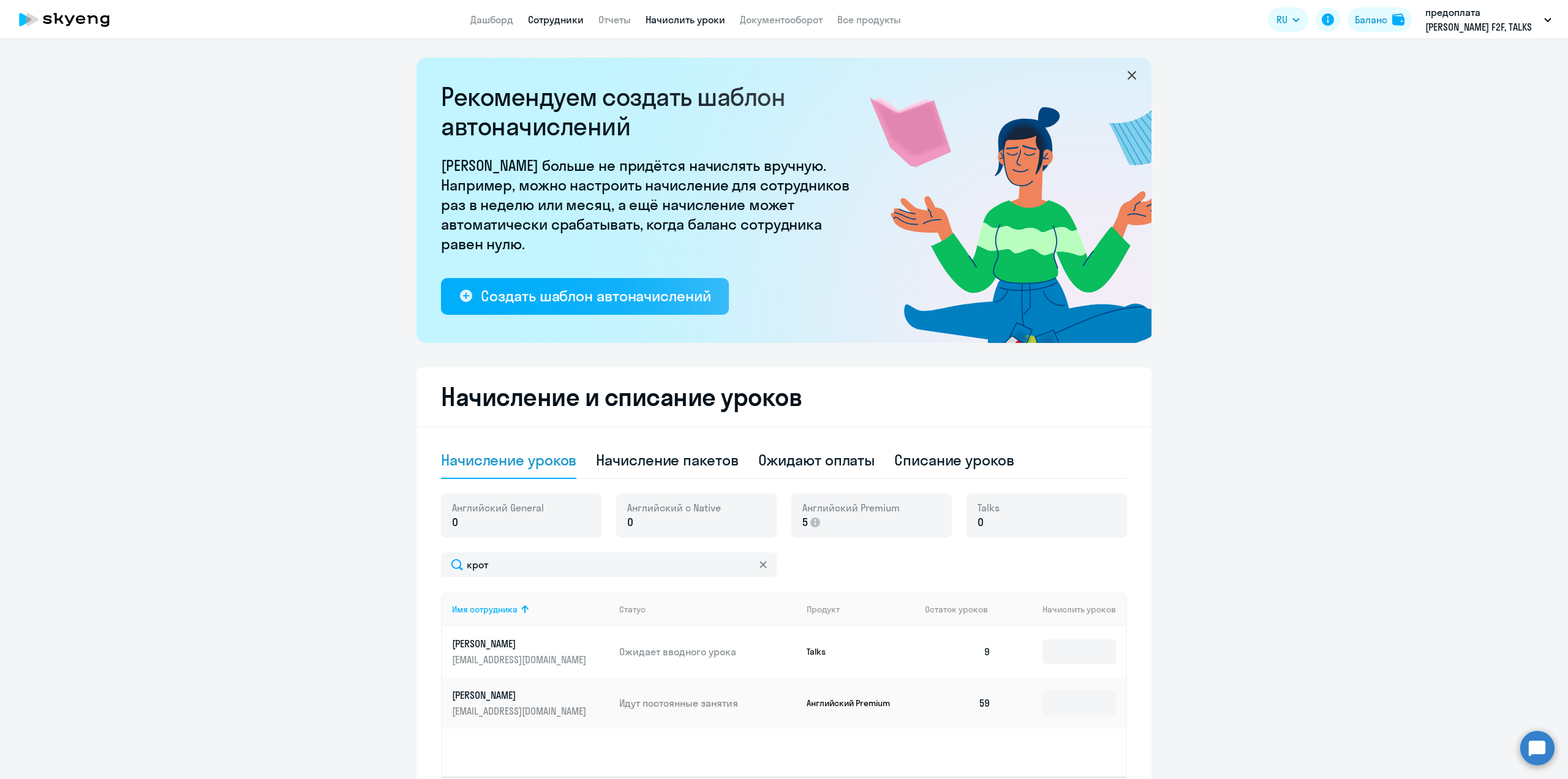
click at [542, 20] on link "Сотрудники" at bounding box center [556, 19] width 56 height 13
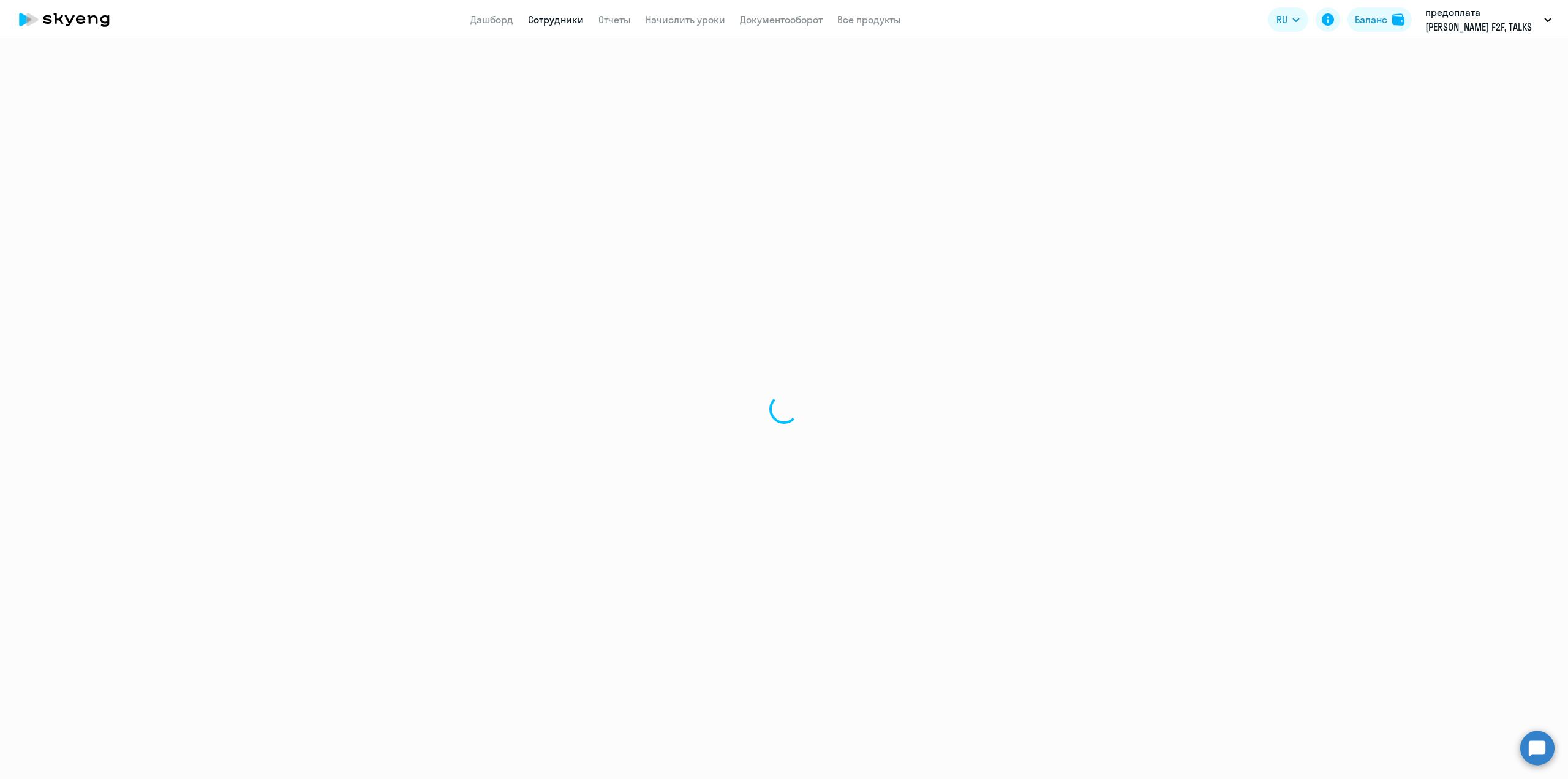
select select "30"
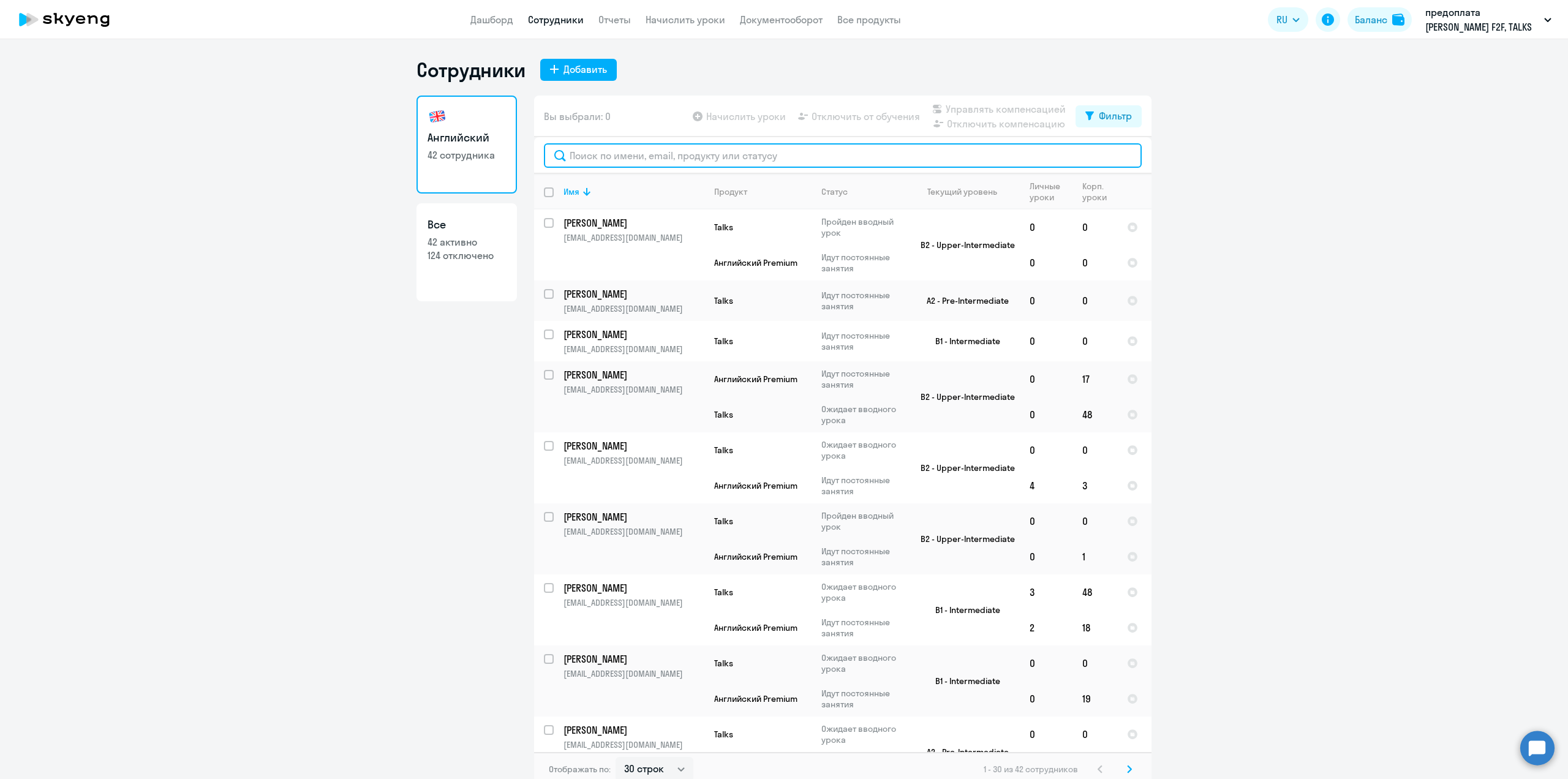
click at [603, 159] on input "text" at bounding box center [843, 155] width 598 height 24
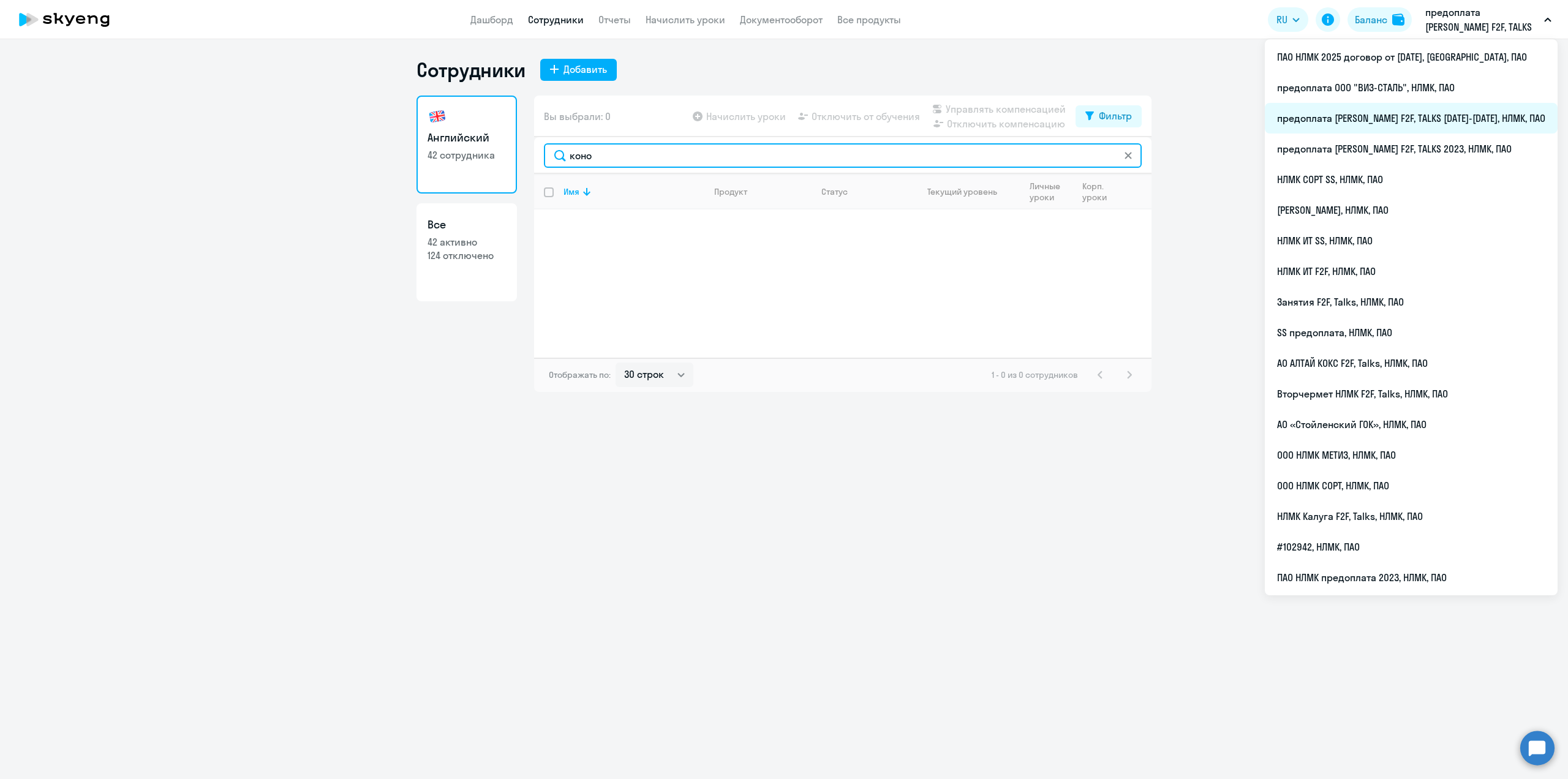
type input "коно"
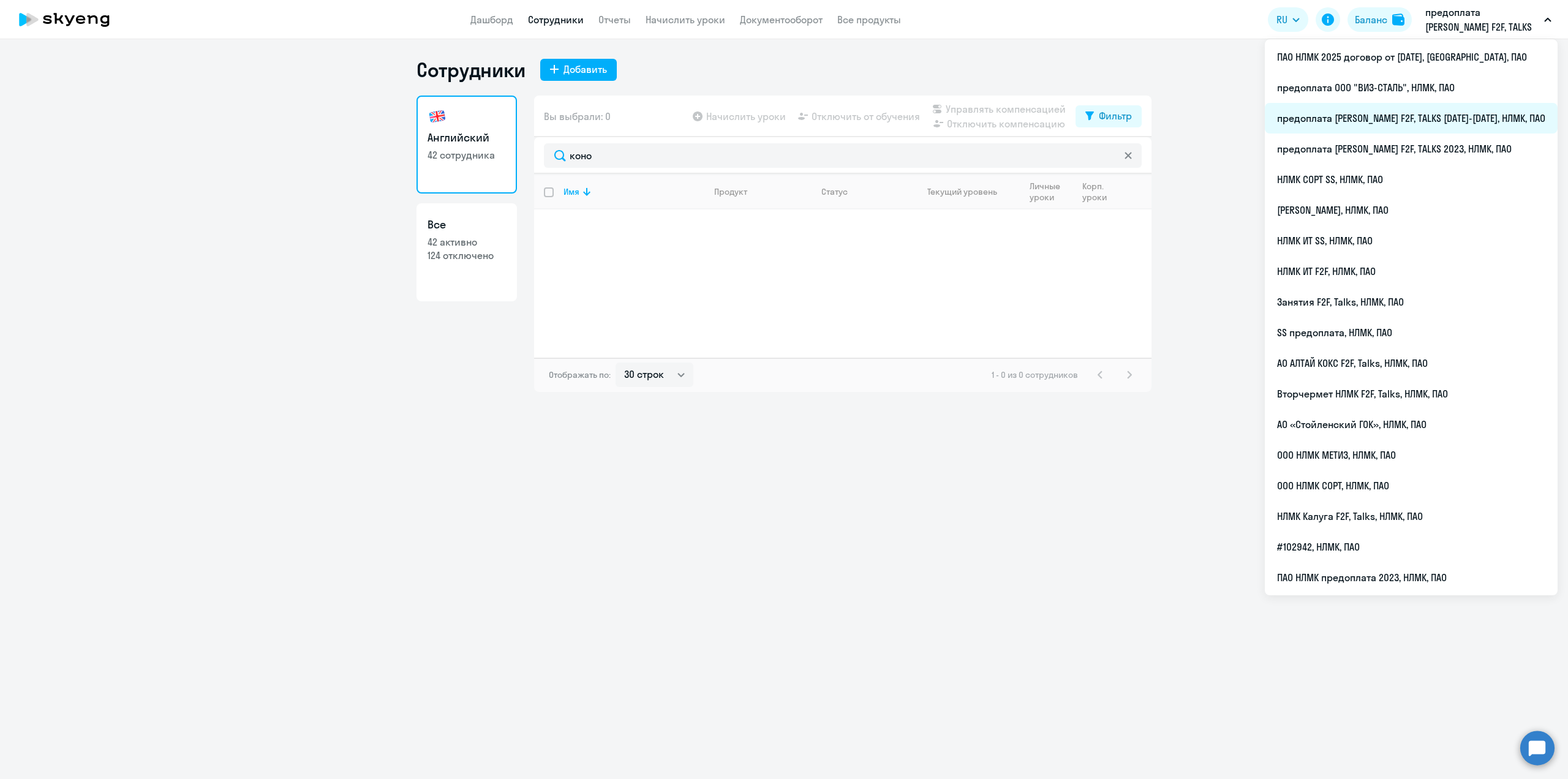
click at [1460, 112] on li "предоплата [PERSON_NAME] F2F, TALKS [DATE]-[DATE], НЛМК, ПАО" at bounding box center [1411, 118] width 293 height 31
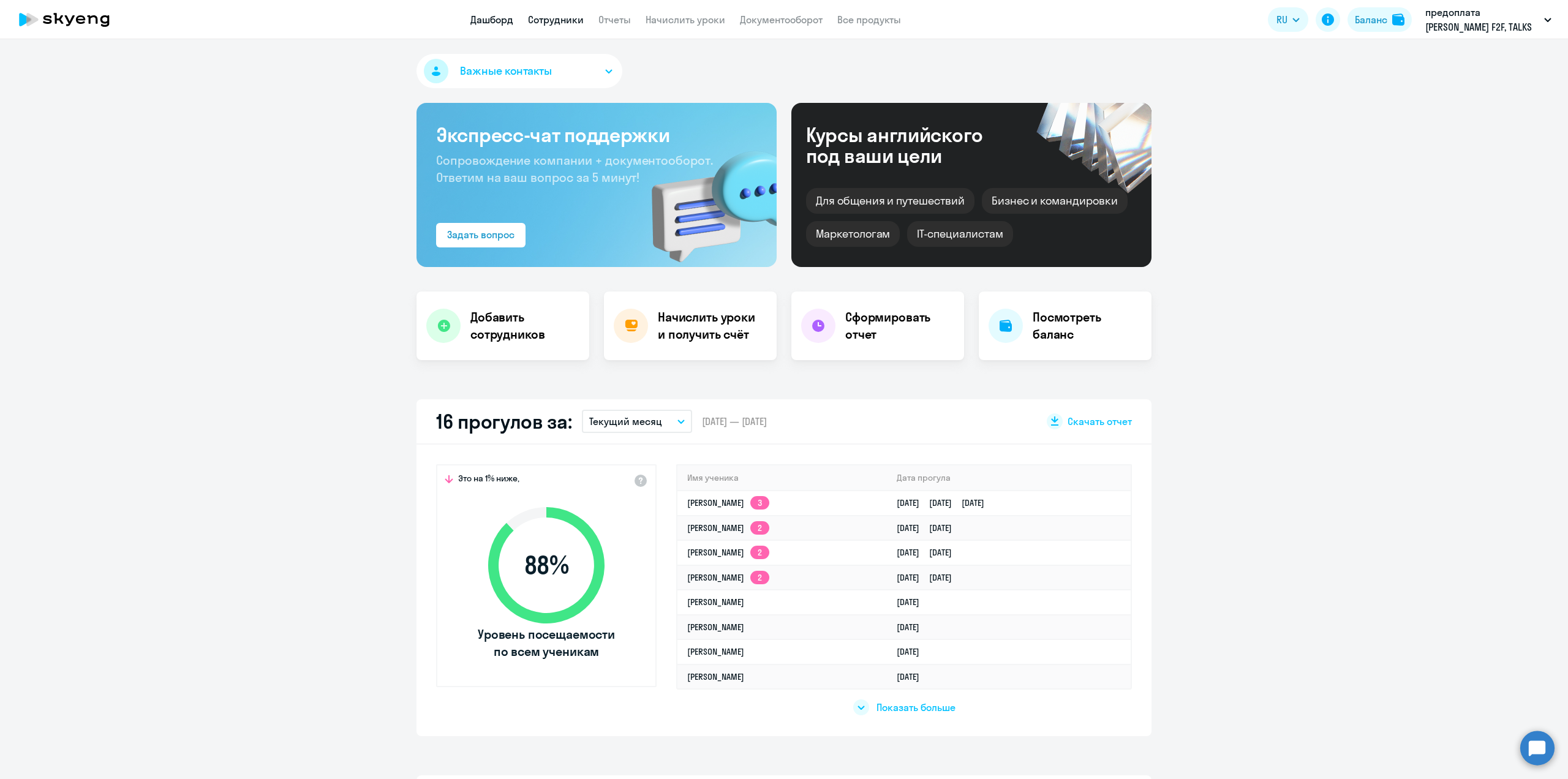
click at [548, 15] on link "Сотрудники" at bounding box center [556, 19] width 56 height 13
select select "30"
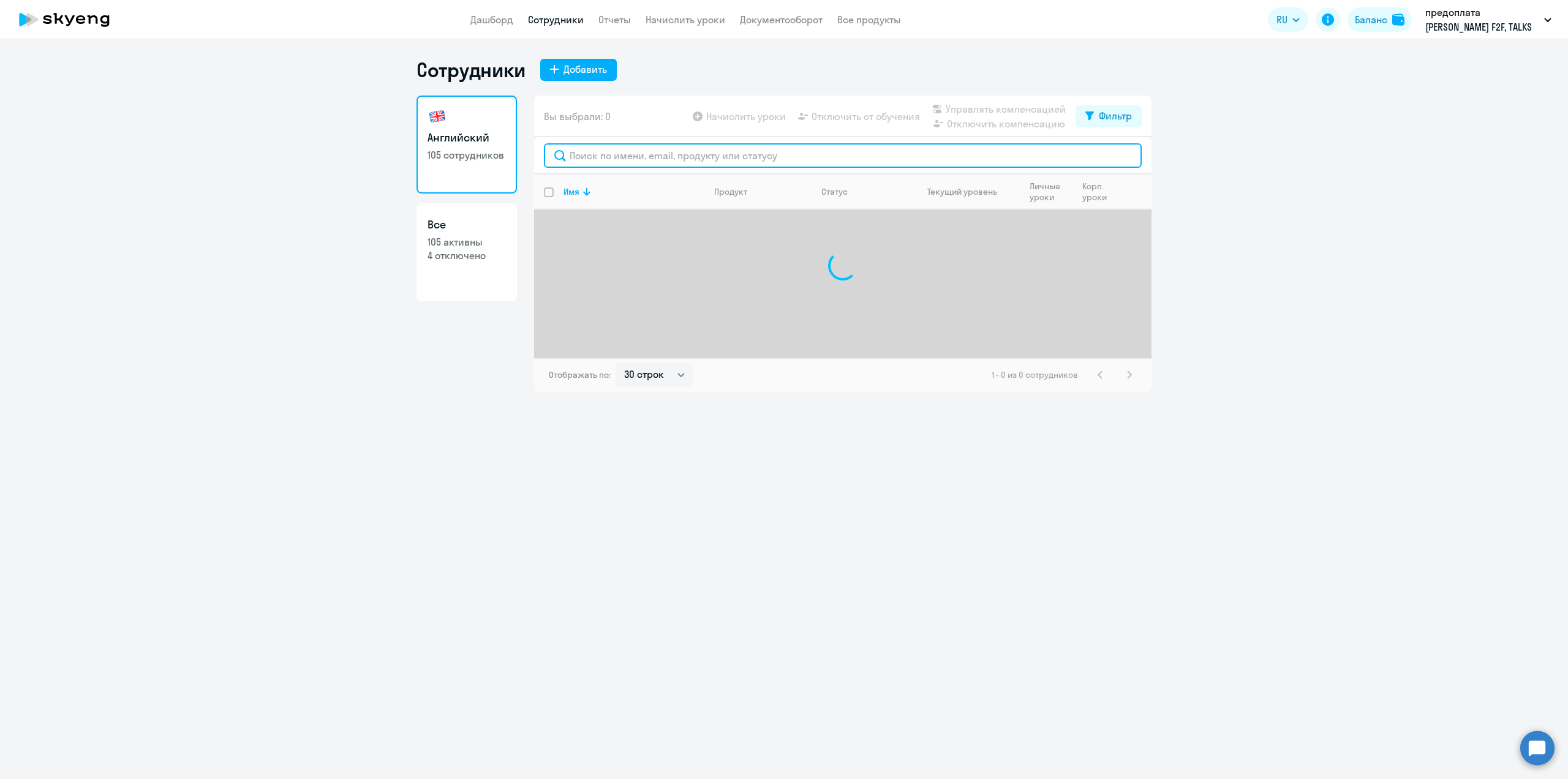
click at [605, 151] on input "text" at bounding box center [843, 155] width 598 height 24
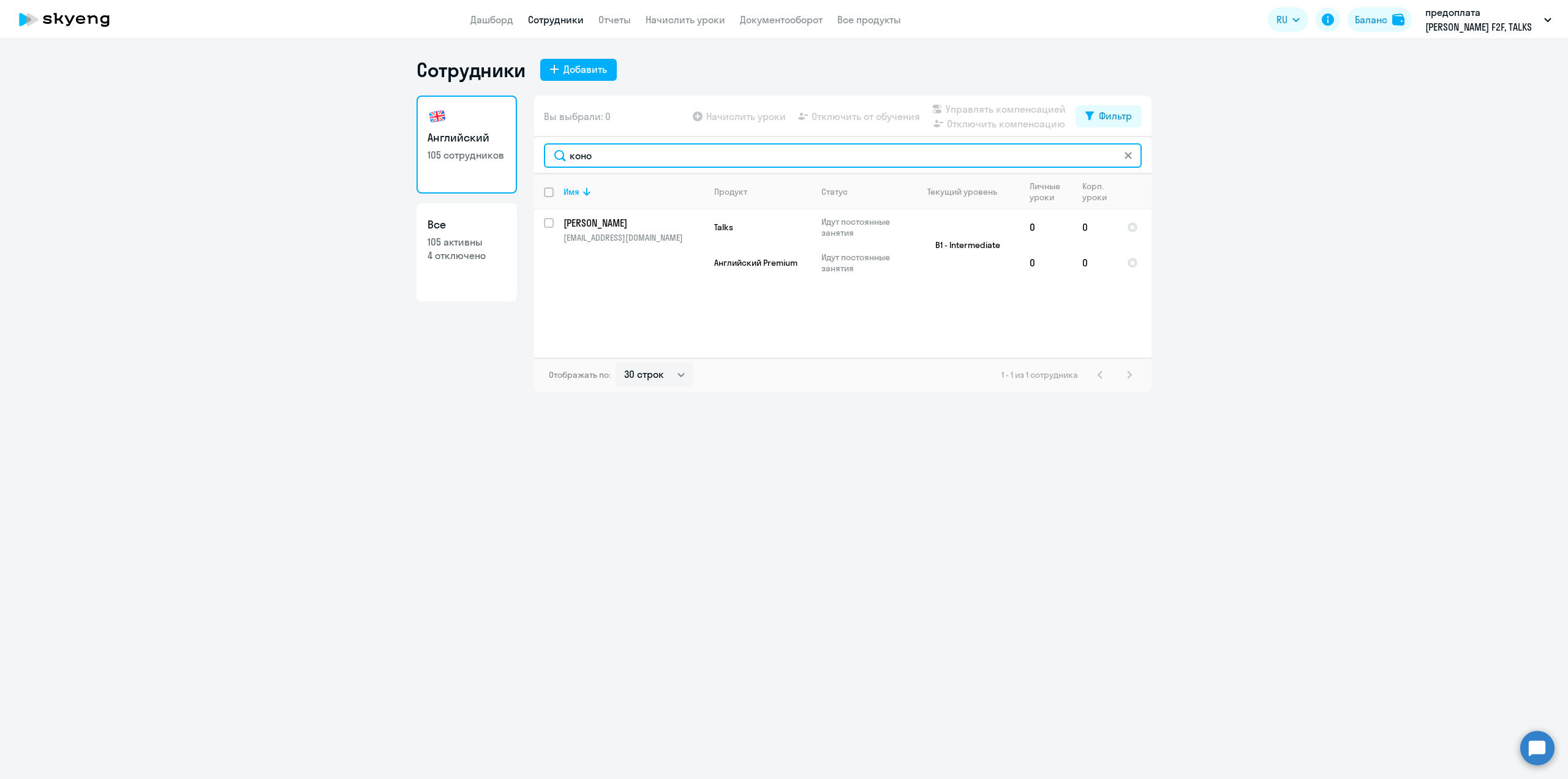
type input "коно"
